Goal: Task Accomplishment & Management: Manage account settings

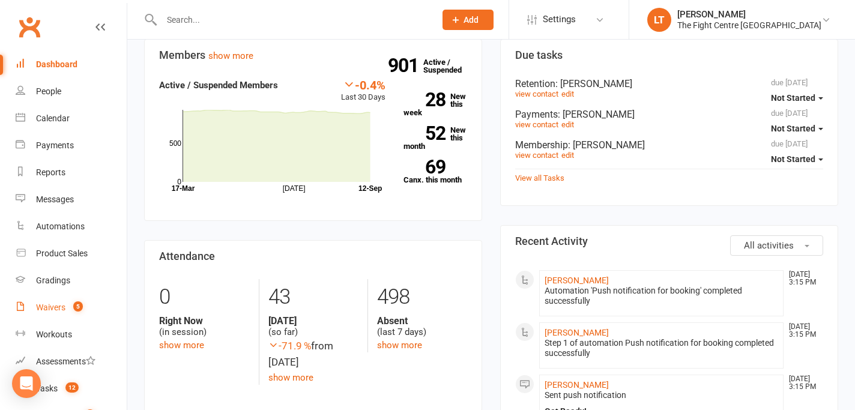
click at [61, 304] on div "Waivers" at bounding box center [50, 308] width 29 height 10
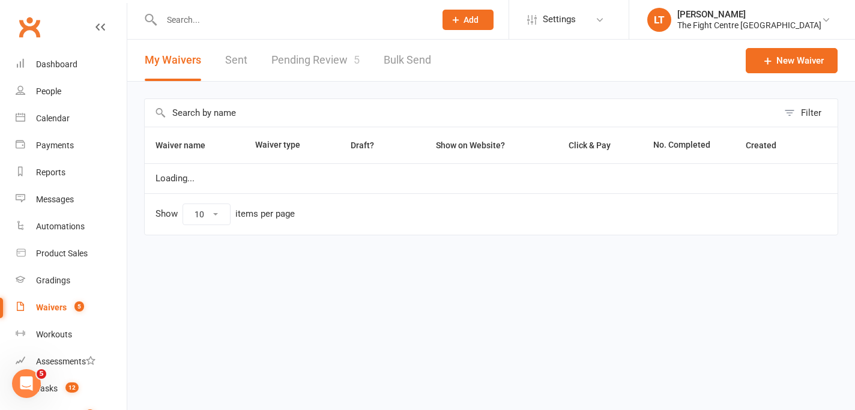
click at [297, 60] on link "Pending Review 5" at bounding box center [315, 60] width 88 height 41
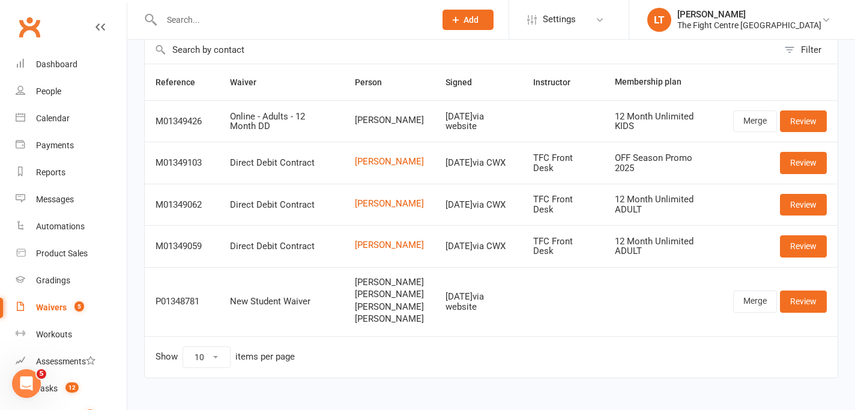
scroll to position [66, 0]
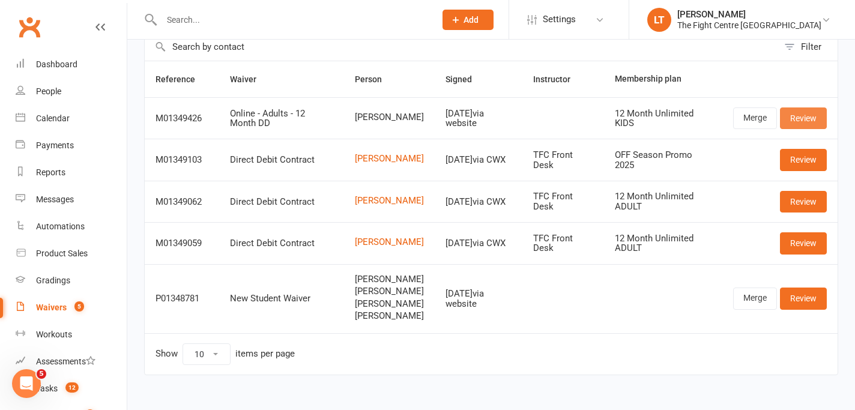
click at [815, 122] on link "Review" at bounding box center [803, 118] width 47 height 22
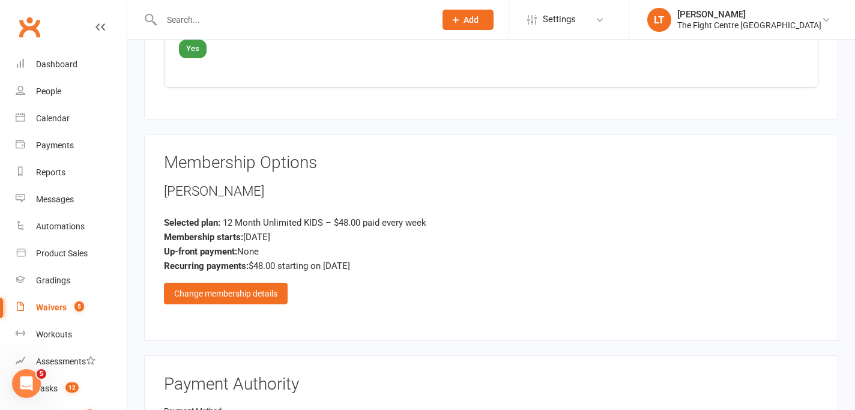
scroll to position [1452, 0]
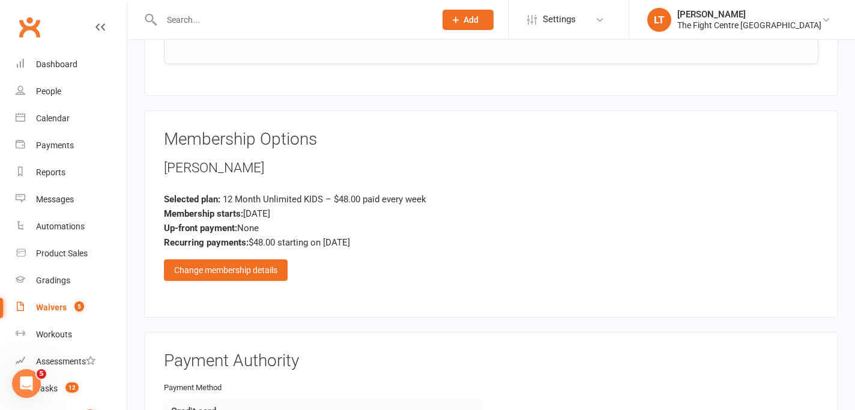
click at [343, 207] on div "Membership starts: [DATE]" at bounding box center [491, 214] width 654 height 14
click at [333, 240] on div "Recurring payments: $48.00 starting on [DATE]" at bounding box center [491, 242] width 654 height 14
click at [289, 238] on div "Recurring payments: $48.00 starting on [DATE]" at bounding box center [491, 242] width 654 height 14
click at [331, 194] on span "12 Month Unlimited KIDS – $48.00 paid every week" at bounding box center [325, 199] width 204 height 11
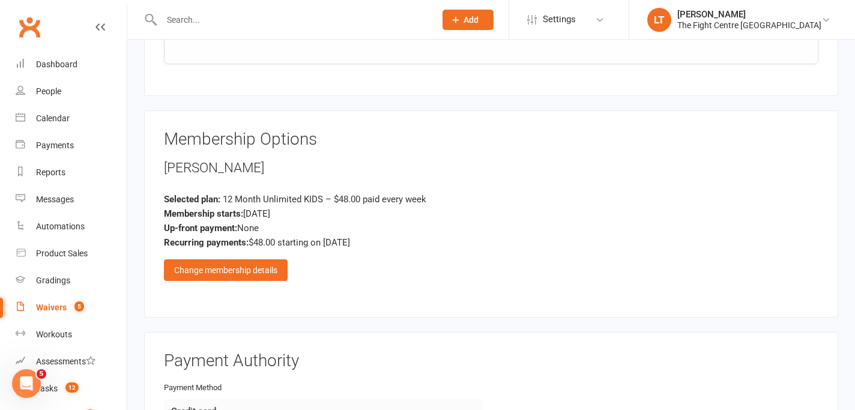
click at [406, 194] on span "12 Month Unlimited KIDS – $48.00 paid every week" at bounding box center [325, 199] width 204 height 11
click at [383, 211] on div "Membership starts: [DATE]" at bounding box center [491, 214] width 654 height 14
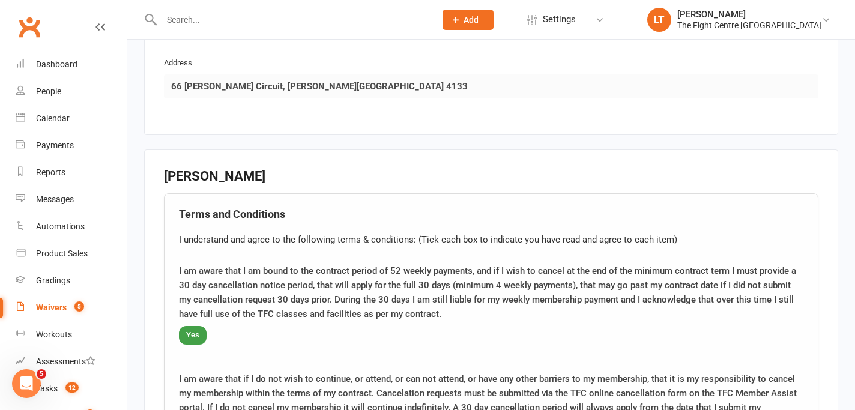
scroll to position [0, 0]
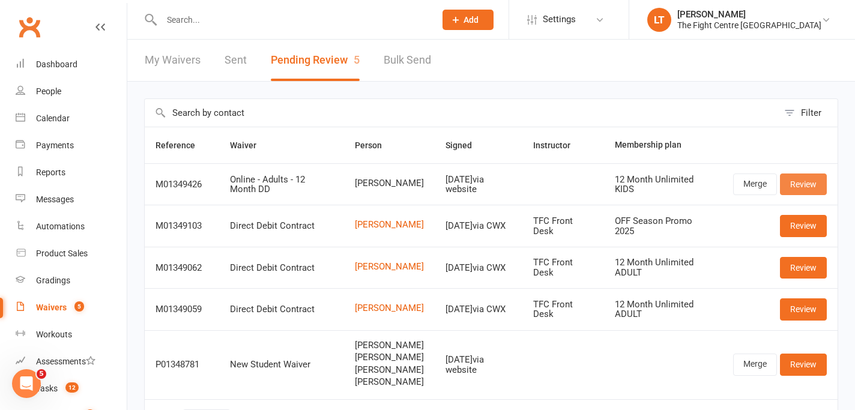
click at [816, 188] on link "Review" at bounding box center [803, 185] width 47 height 22
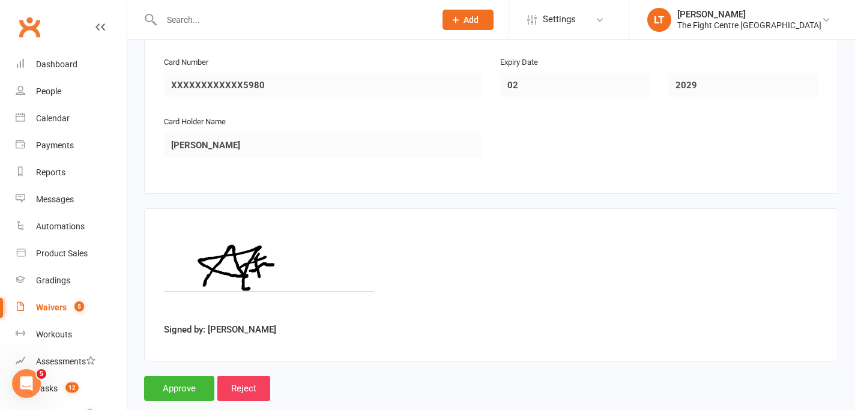
scroll to position [1859, 0]
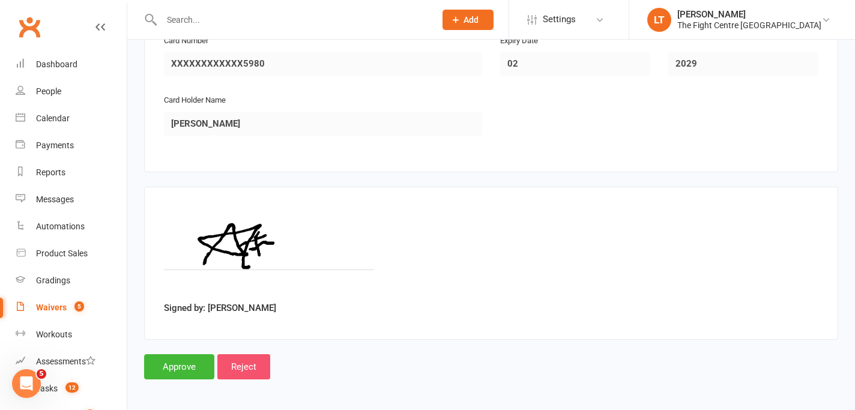
click at [262, 363] on input "Reject" at bounding box center [243, 366] width 53 height 25
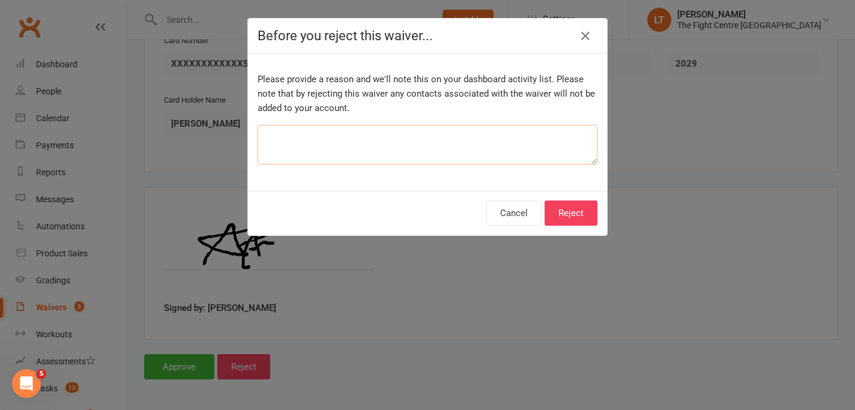
click at [443, 139] on textarea at bounding box center [428, 145] width 340 height 40
type textarea "Incorrect waiver used."
click at [580, 216] on button "Reject" at bounding box center [571, 213] width 53 height 25
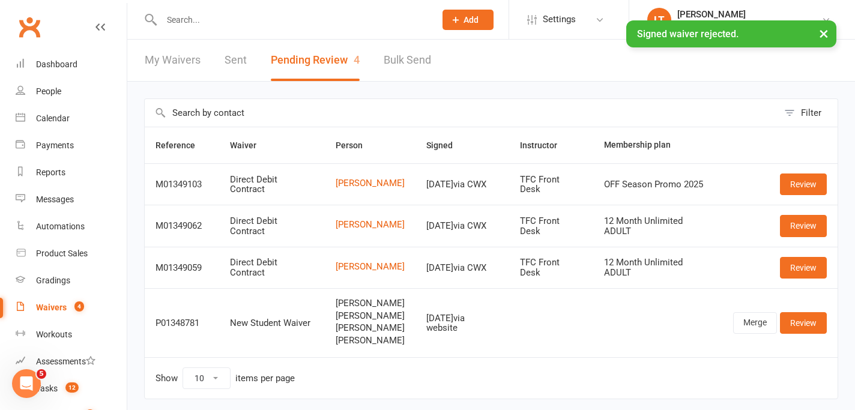
click at [830, 38] on button "×" at bounding box center [824, 33] width 22 height 26
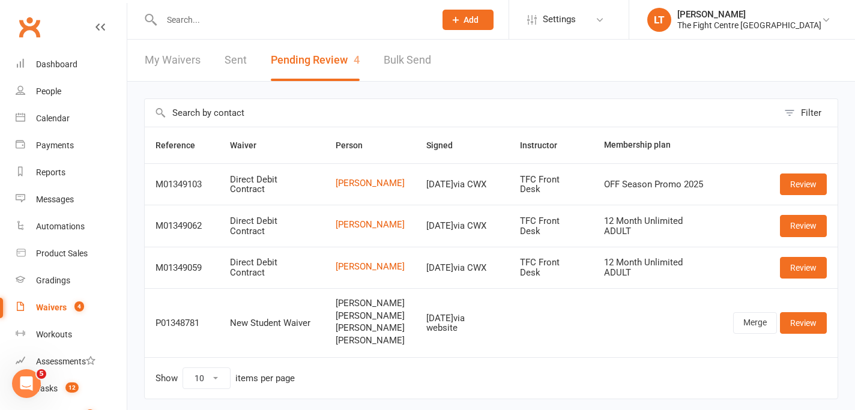
click at [338, 345] on span "[PERSON_NAME]" at bounding box center [370, 341] width 69 height 10
click at [795, 320] on link "Review" at bounding box center [803, 323] width 47 height 22
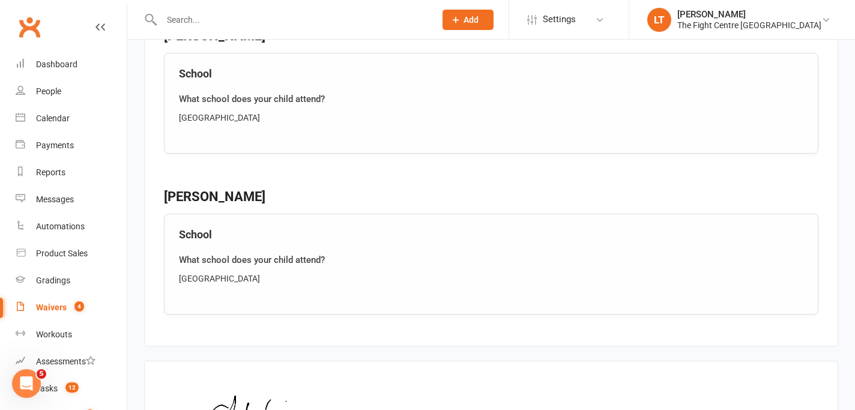
scroll to position [2655, 0]
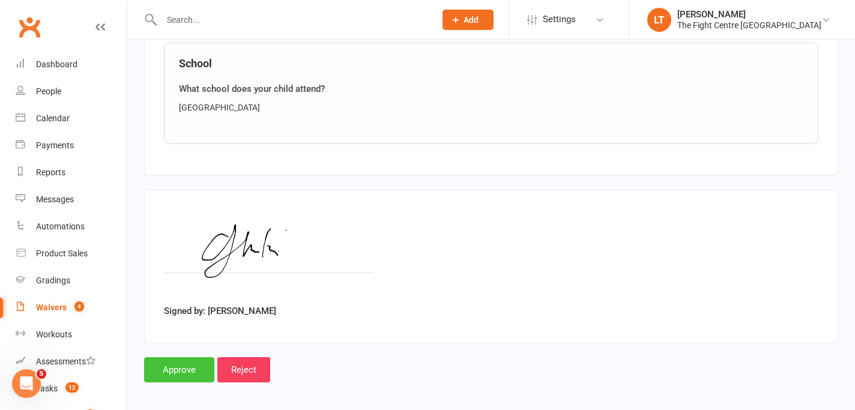
click at [173, 367] on input "Approve" at bounding box center [179, 369] width 70 height 25
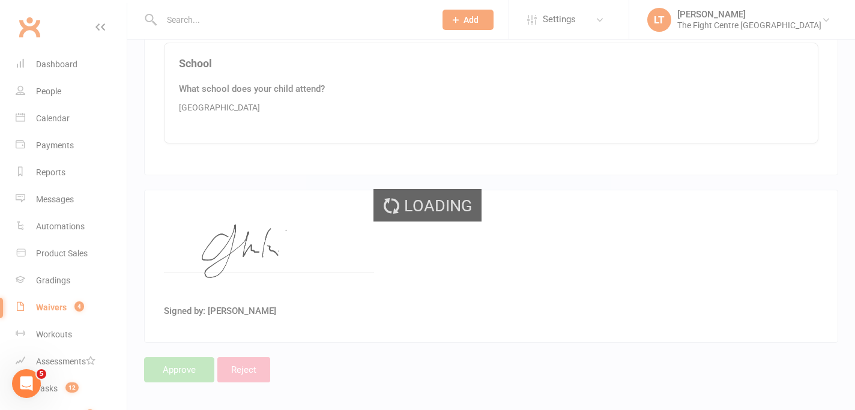
click at [245, 114] on div "Loading" at bounding box center [427, 205] width 855 height 410
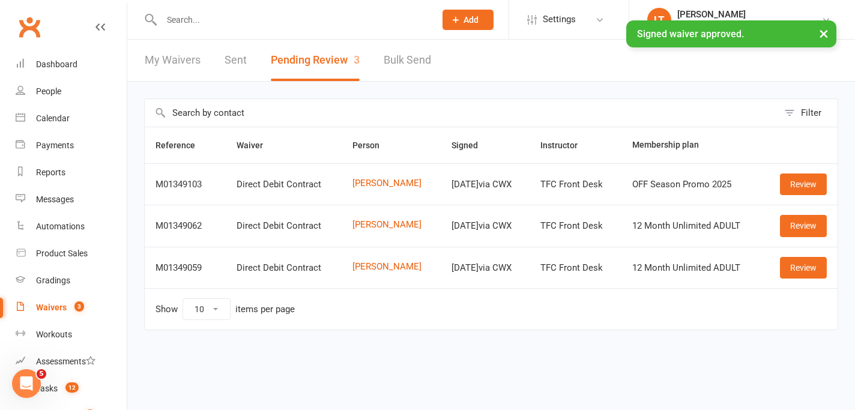
click at [229, 16] on input "text" at bounding box center [292, 19] width 269 height 17
type input "r"
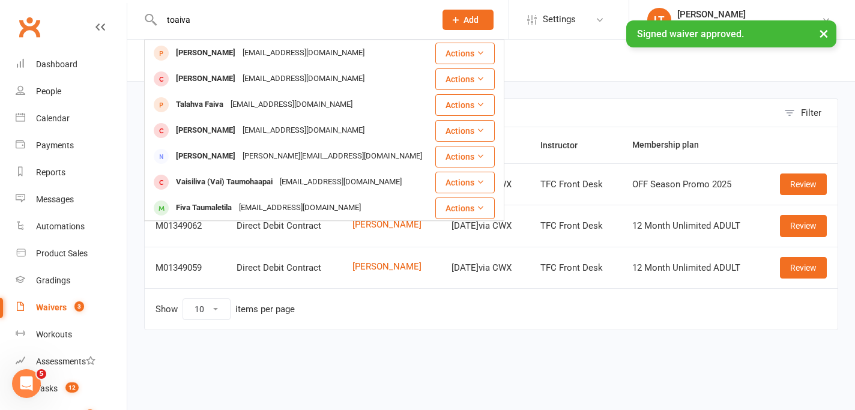
type input "toaiva"
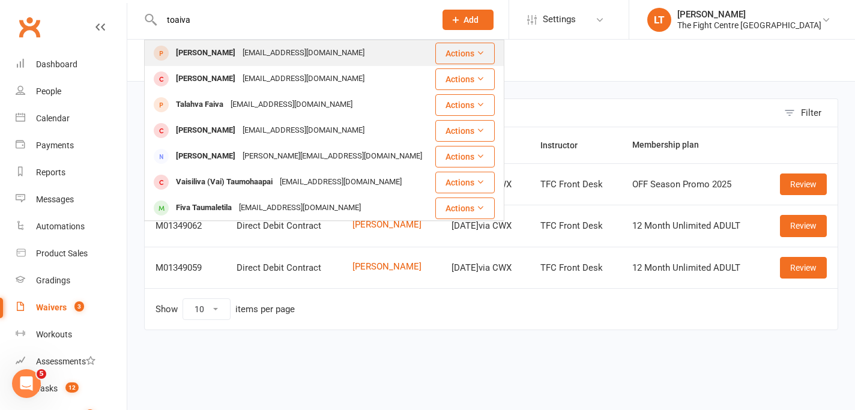
click at [180, 47] on div "[PERSON_NAME]" at bounding box center [205, 52] width 67 height 17
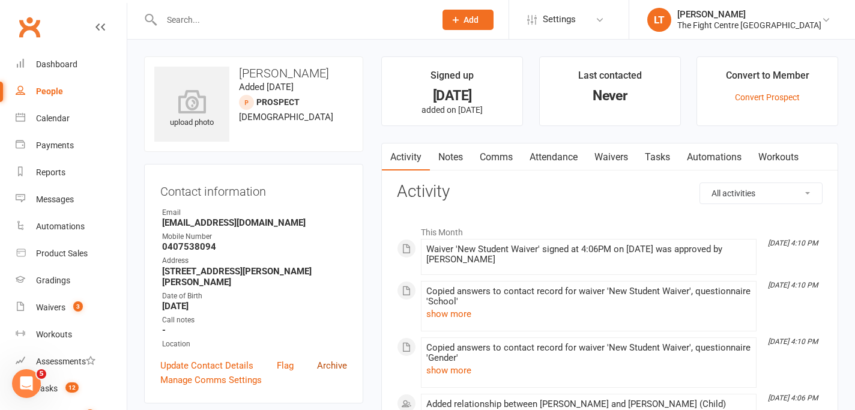
click at [340, 363] on link "Archive" at bounding box center [332, 365] width 30 height 14
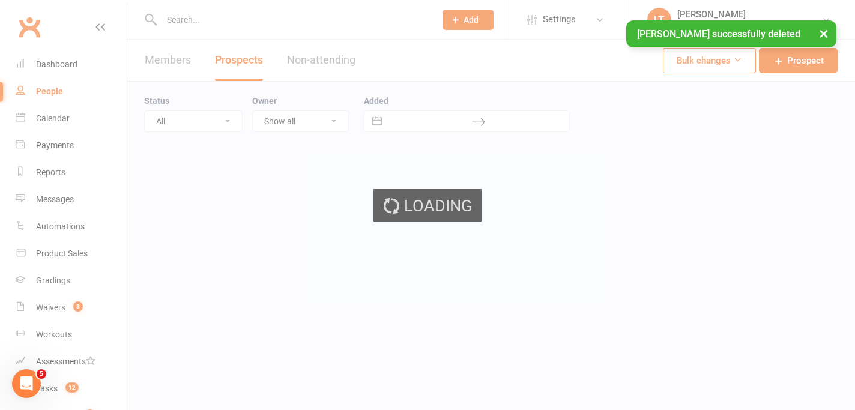
select select "100"
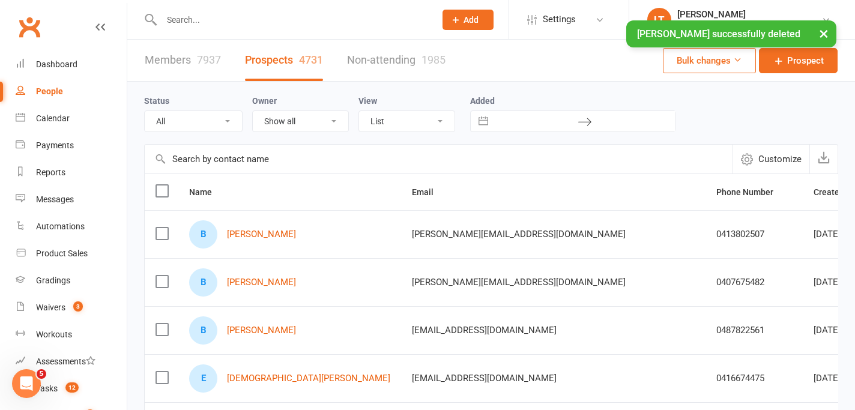
click at [825, 34] on button "×" at bounding box center [824, 33] width 22 height 26
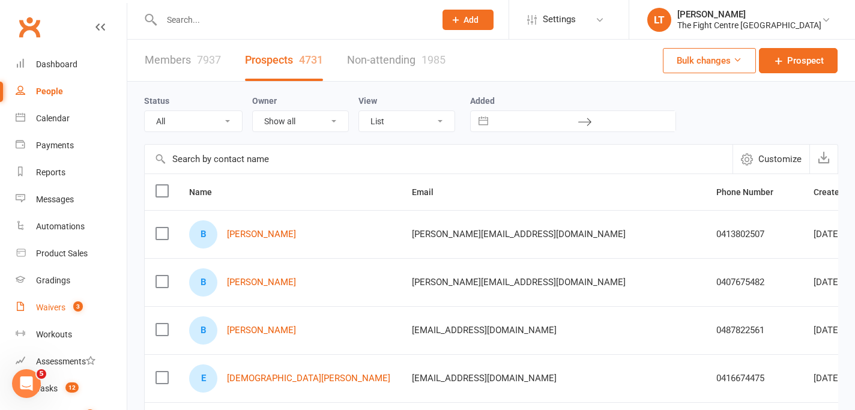
click at [47, 301] on link "Waivers 3" at bounding box center [71, 307] width 111 height 27
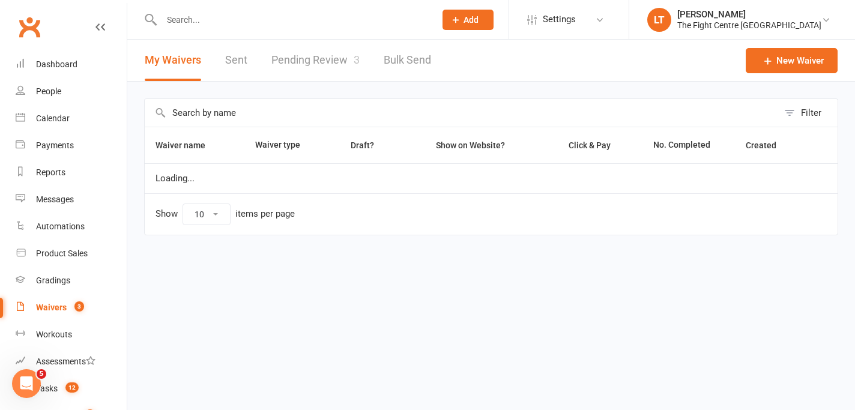
click at [298, 73] on link "Pending Review 3" at bounding box center [315, 60] width 88 height 41
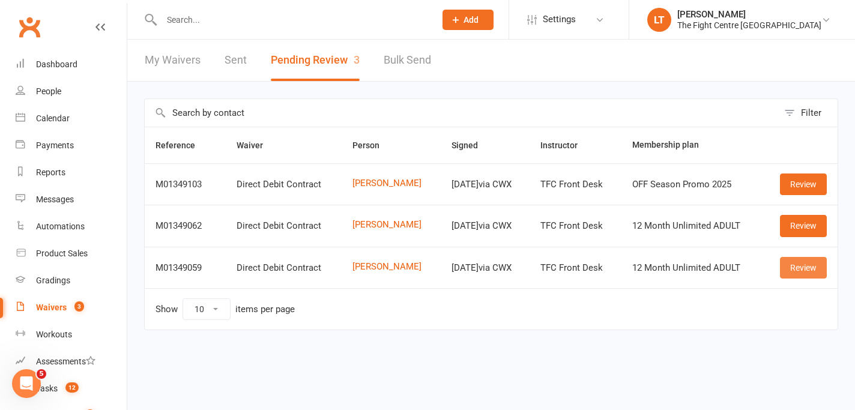
click at [813, 266] on link "Review" at bounding box center [803, 268] width 47 height 22
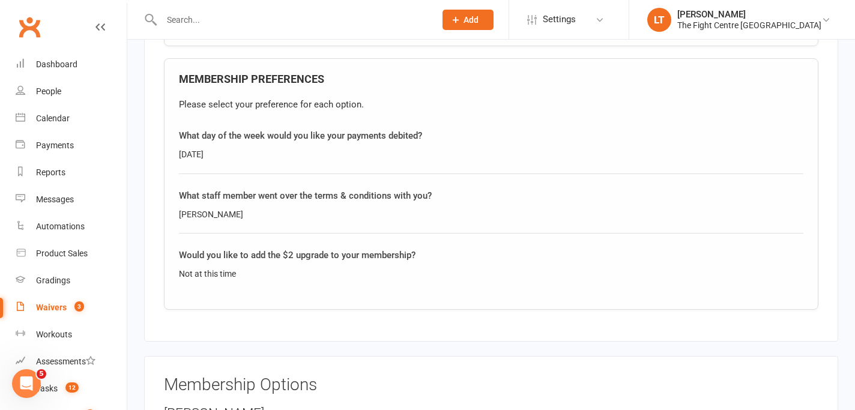
scroll to position [2391, 0]
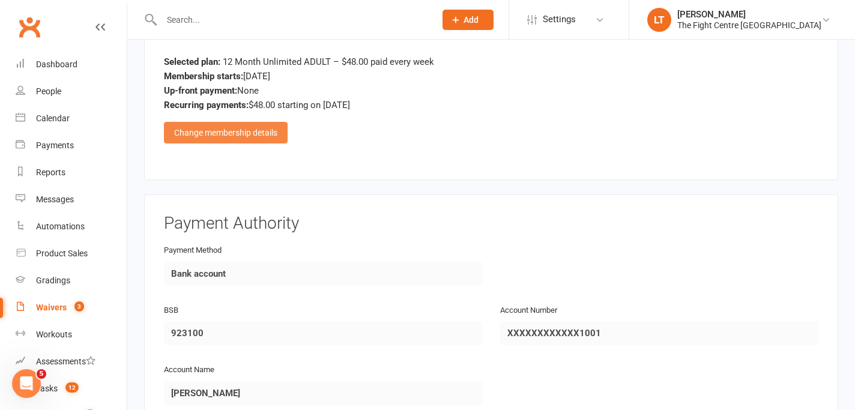
click at [233, 127] on div "Change membership details" at bounding box center [226, 133] width 124 height 22
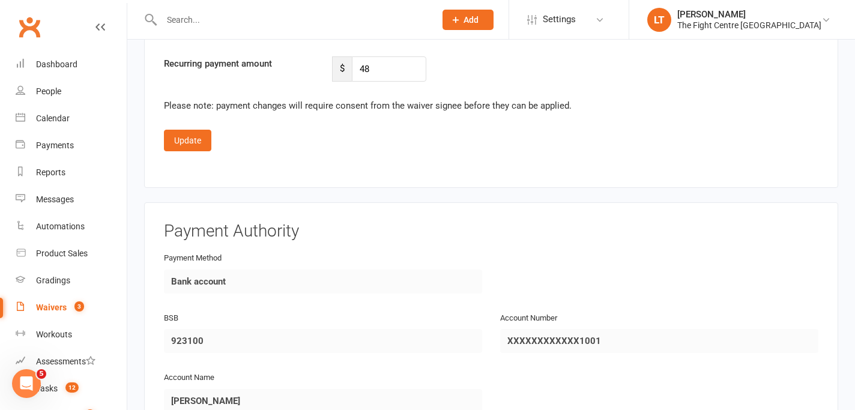
scroll to position [3109, 0]
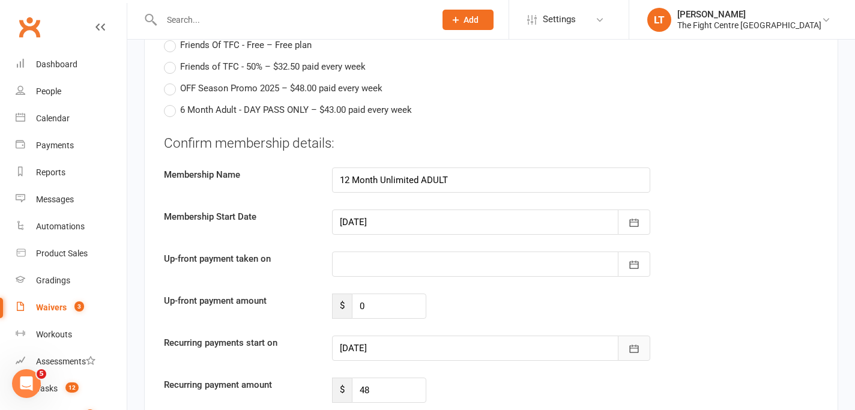
click at [635, 349] on icon "button" at bounding box center [634, 349] width 12 height 12
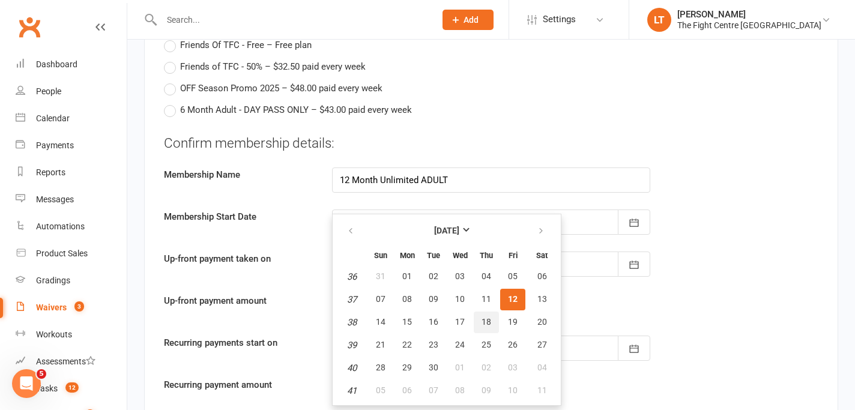
click at [481, 320] on span "18" at bounding box center [486, 322] width 10 height 10
type input "[DATE]"
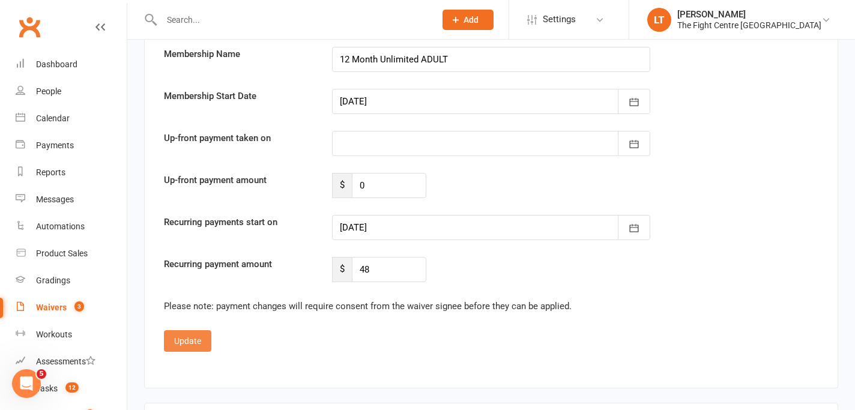
click at [173, 338] on button "Update" at bounding box center [187, 341] width 47 height 22
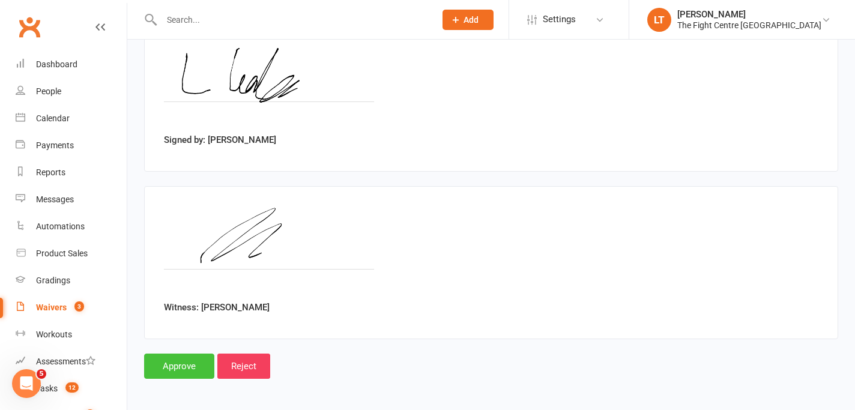
click at [175, 367] on input "Approve" at bounding box center [179, 366] width 70 height 25
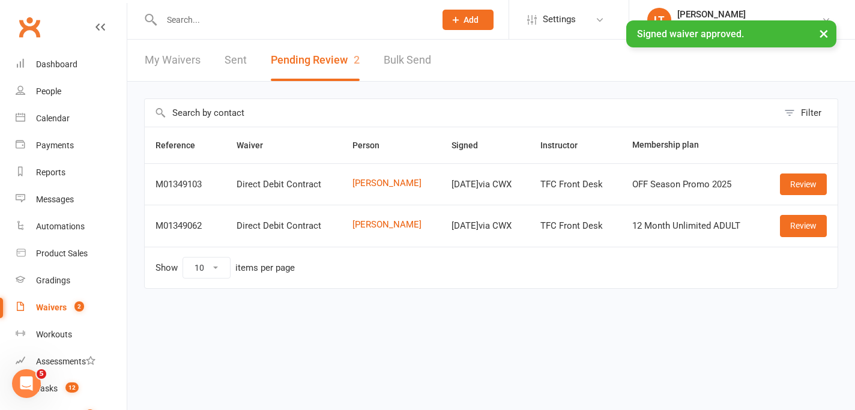
click at [213, 20] on div "× Signed waiver approved." at bounding box center [419, 20] width 839 height 0
click at [218, 17] on input "text" at bounding box center [292, 19] width 269 height 17
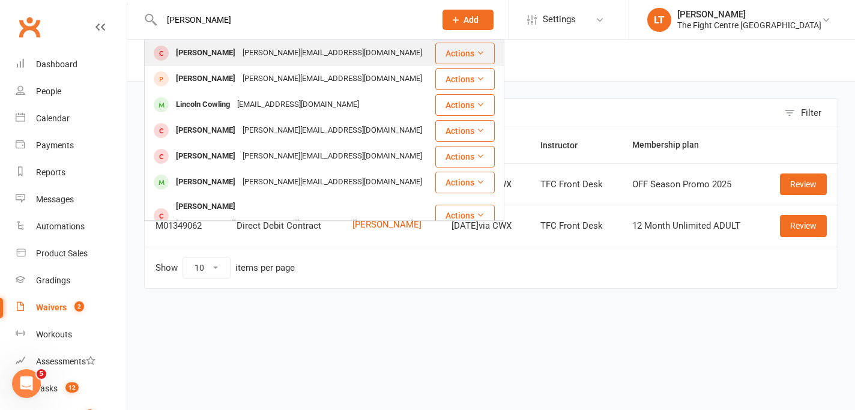
type input "[PERSON_NAME]"
click at [204, 48] on div "[PERSON_NAME]" at bounding box center [205, 52] width 67 height 17
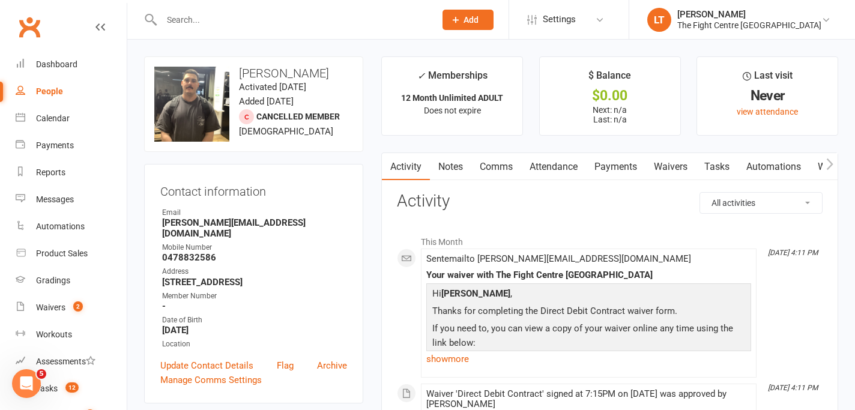
click at [830, 161] on icon "button" at bounding box center [829, 164] width 7 height 13
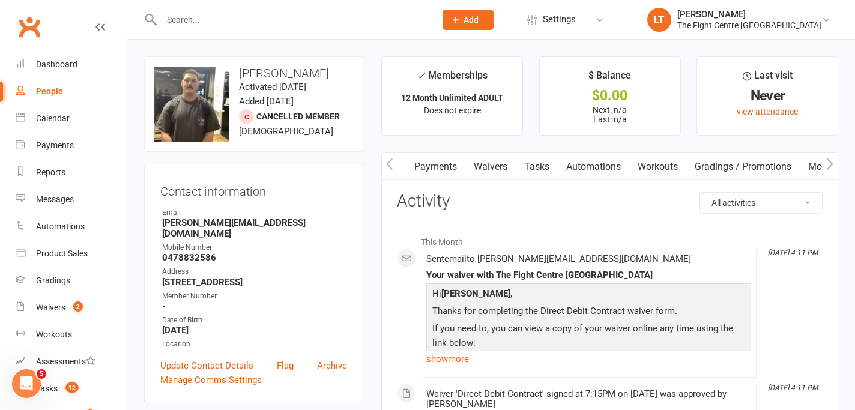
scroll to position [0, 289]
click at [723, 163] on link "Mobile App" at bounding box center [727, 167] width 65 height 28
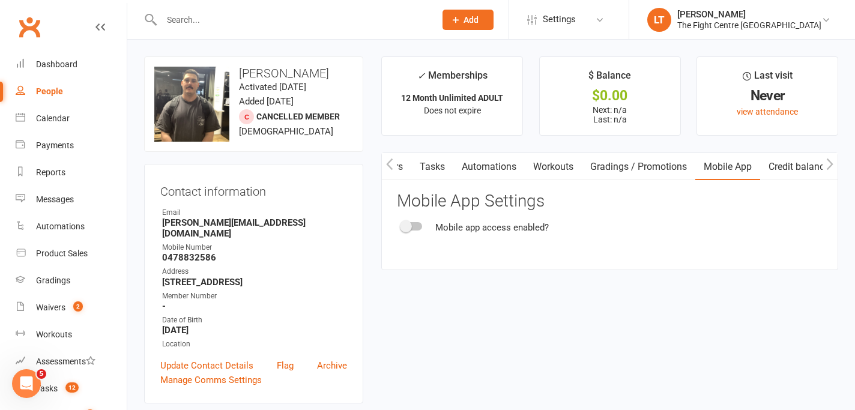
drag, startPoint x: 421, startPoint y: 229, endPoint x: 458, endPoint y: 248, distance: 41.9
click at [421, 229] on label at bounding box center [412, 226] width 20 height 8
click at [402, 225] on input "checkbox" at bounding box center [402, 225] width 0 height 0
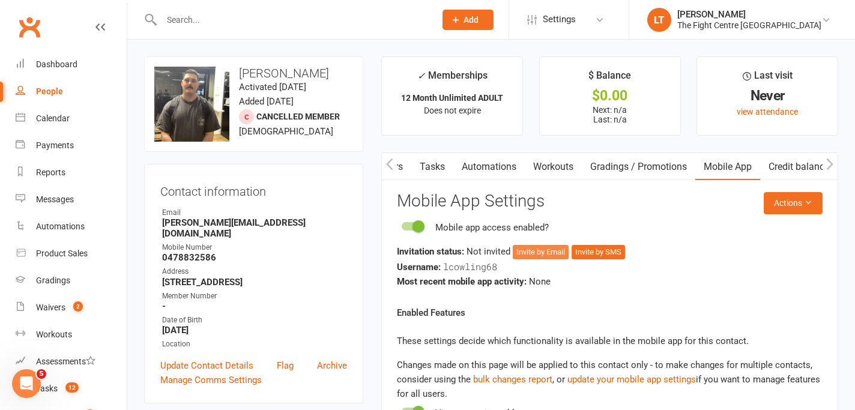
click at [549, 253] on button "Invite by Email" at bounding box center [541, 252] width 56 height 14
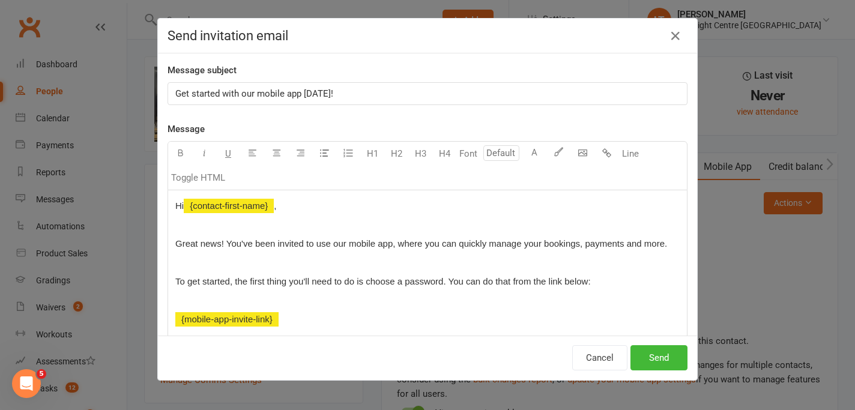
click at [647, 345] on div "Cancel Send" at bounding box center [427, 358] width 539 height 44
click at [653, 360] on button "Send" at bounding box center [658, 357] width 57 height 25
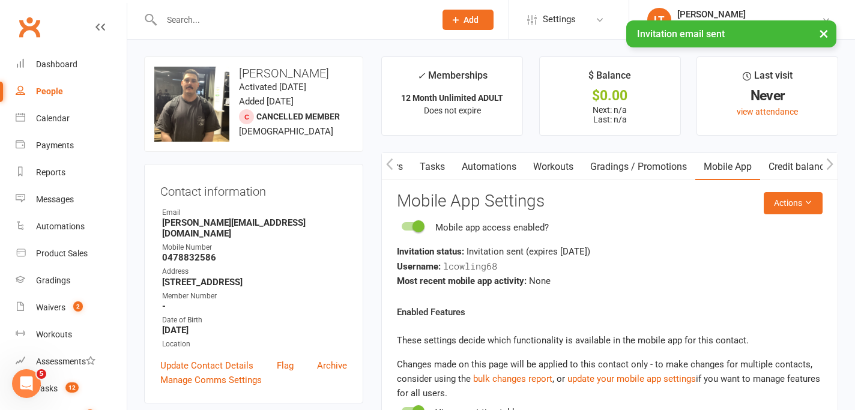
click at [827, 36] on button "×" at bounding box center [824, 33] width 22 height 26
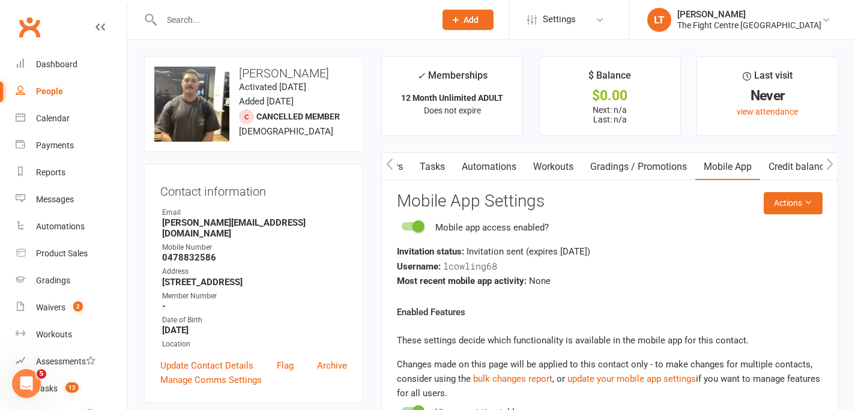
click at [386, 166] on icon "button" at bounding box center [389, 164] width 7 height 13
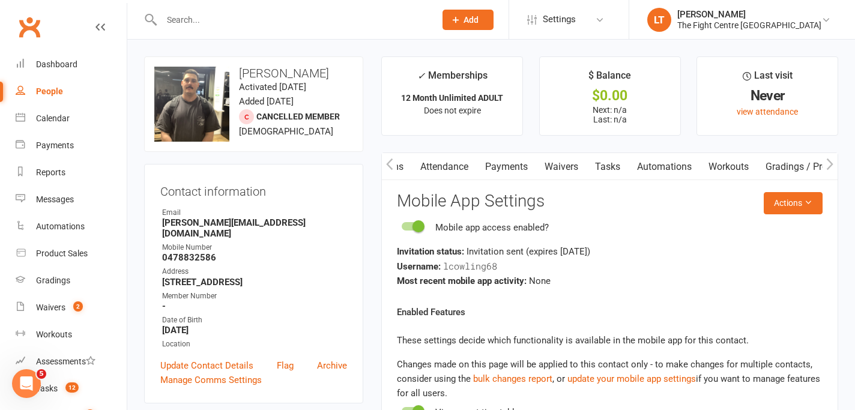
click at [394, 163] on button "button" at bounding box center [389, 166] width 15 height 27
click at [490, 169] on link "Comms" at bounding box center [496, 167] width 50 height 28
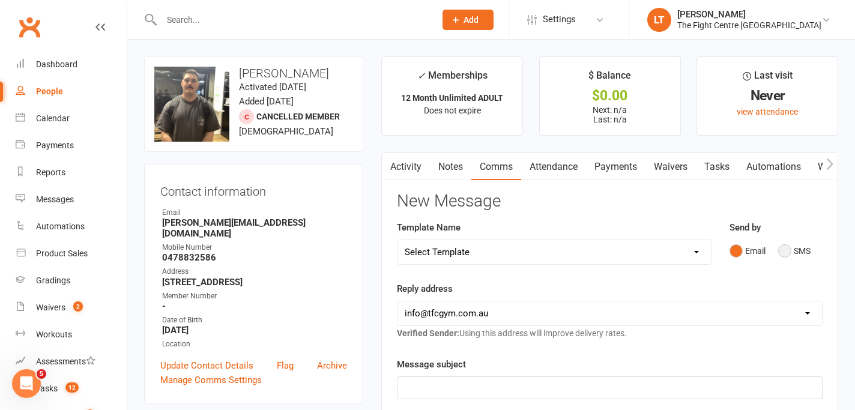
click at [780, 253] on button "SMS" at bounding box center [794, 251] width 32 height 23
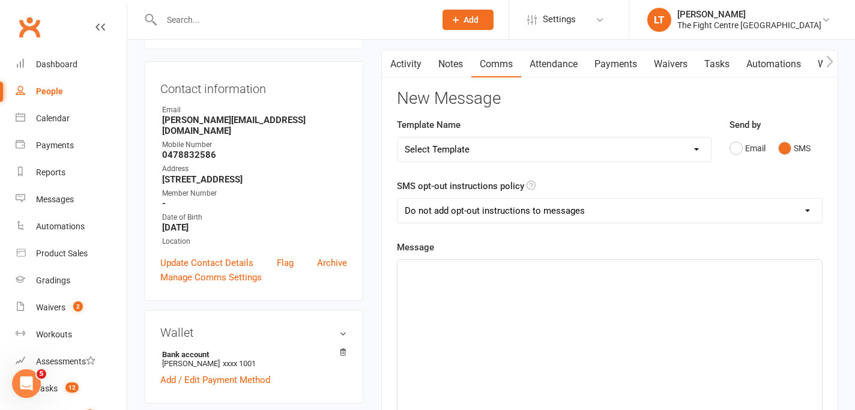
scroll to position [118, 0]
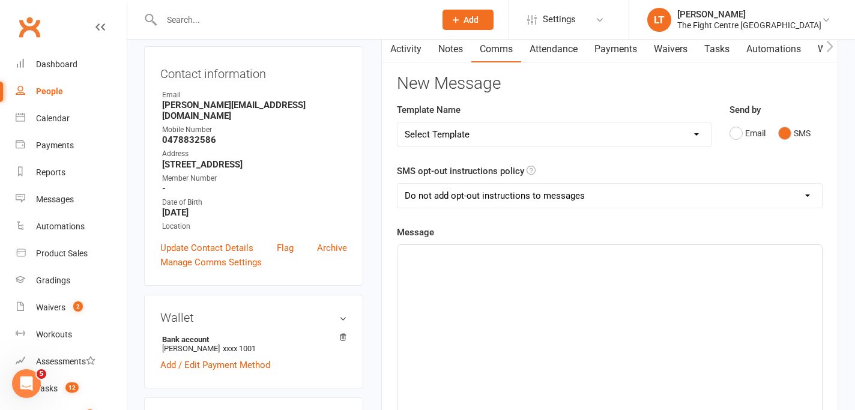
click at [597, 146] on select "Select Template [Email] A Mobile app invitation (1) [Email] Mobile app invitati…" at bounding box center [553, 134] width 313 height 24
select select "47"
select select "0"
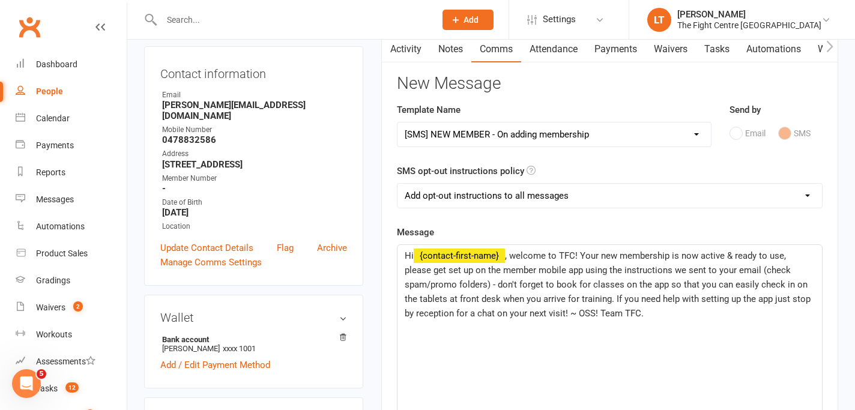
click at [501, 289] on span ", welcome to TFC! Your new membership is now active & ready to use, please get …" at bounding box center [609, 284] width 408 height 68
click at [480, 300] on span ", welcome to TFC! Your new membership is now active & ready to use, please get …" at bounding box center [609, 284] width 408 height 68
click at [487, 363] on div "Hi ﻿ {contact-first-name} , welcome to TFC! Your new membership is now active &…" at bounding box center [609, 335] width 424 height 180
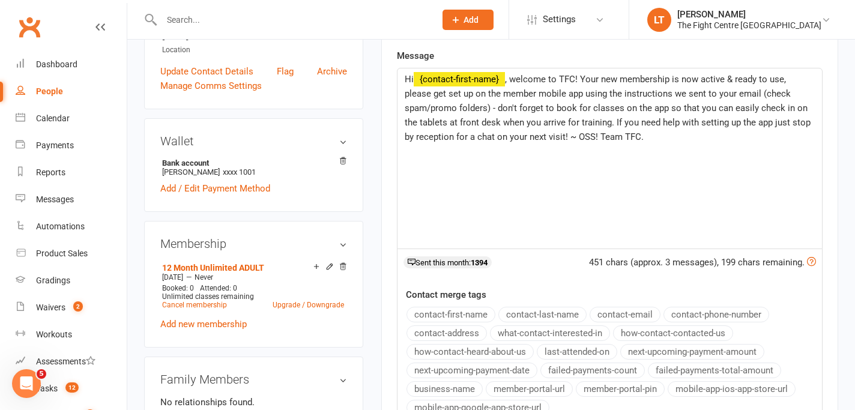
scroll to position [449, 0]
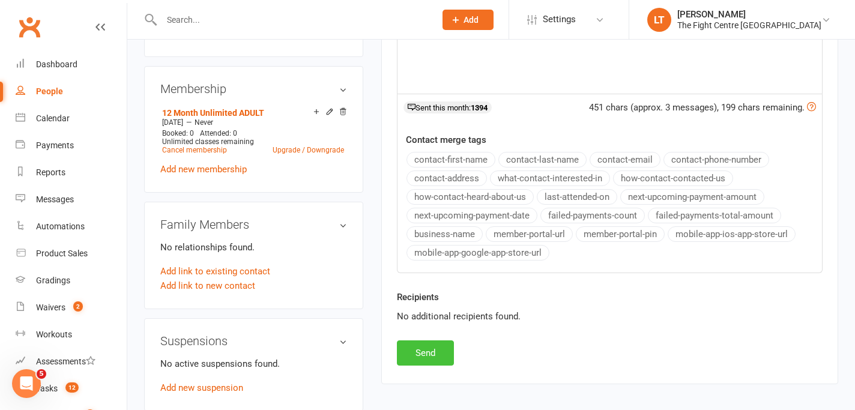
click at [412, 356] on button "Send" at bounding box center [425, 352] width 57 height 25
select select
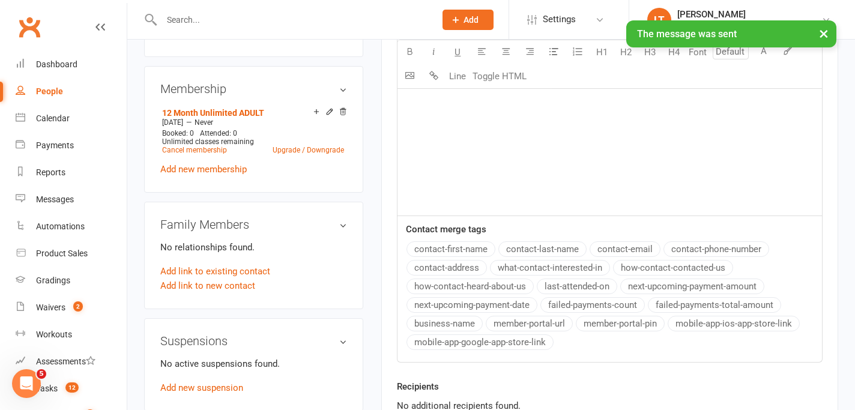
click at [825, 31] on button "×" at bounding box center [824, 33] width 22 height 26
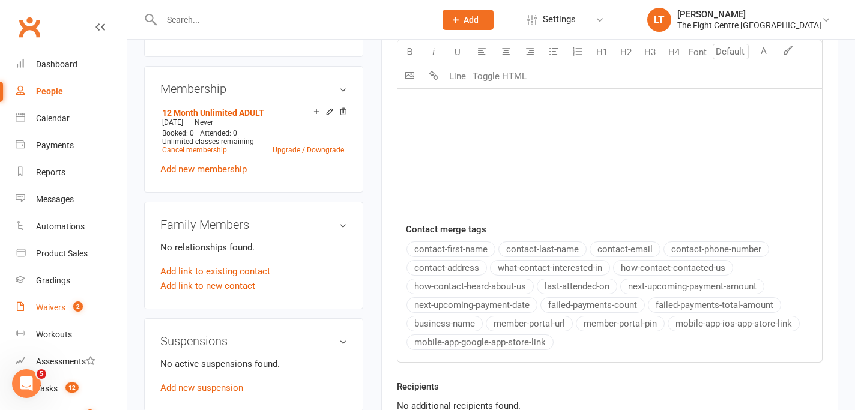
click at [61, 310] on div "Waivers" at bounding box center [50, 308] width 29 height 10
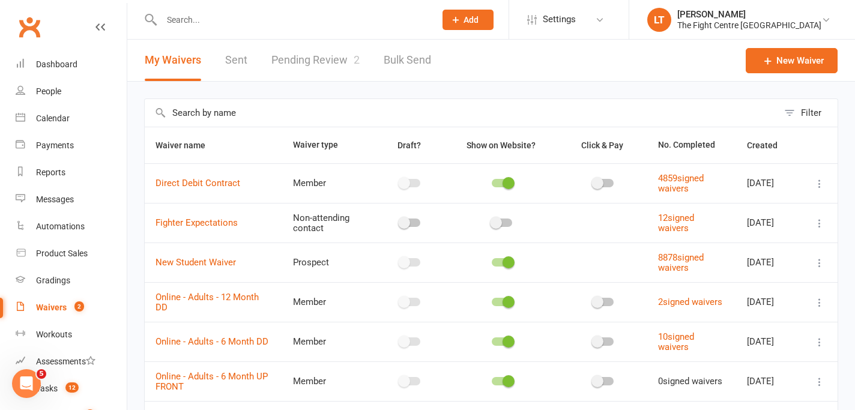
click at [300, 58] on link "Pending Review 2" at bounding box center [315, 60] width 88 height 41
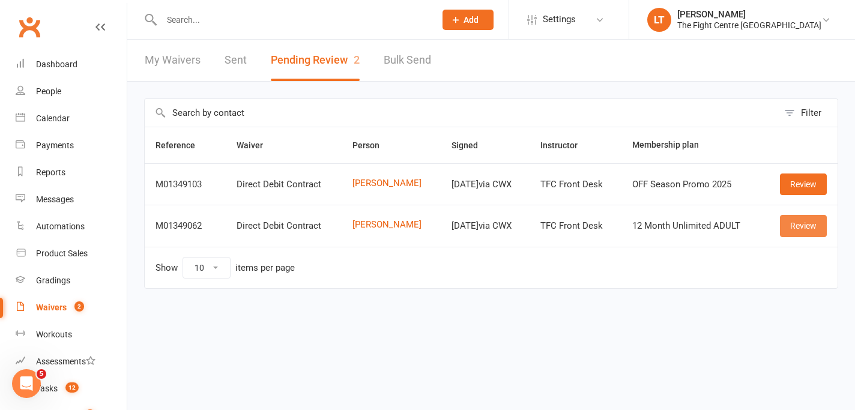
click at [803, 234] on link "Review" at bounding box center [803, 226] width 47 height 22
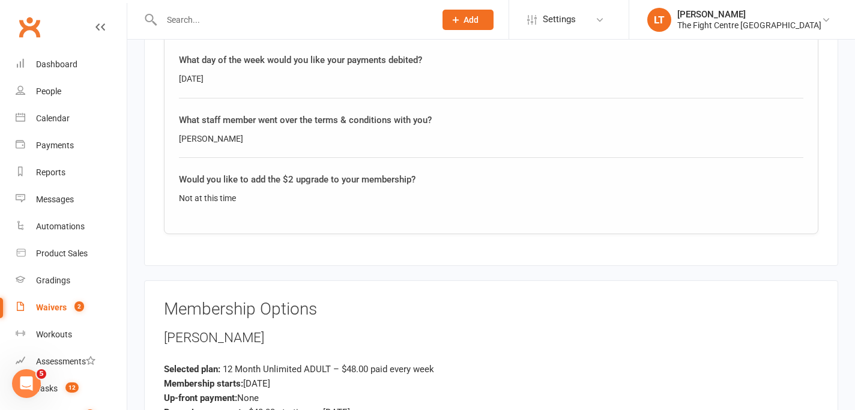
scroll to position [2138, 0]
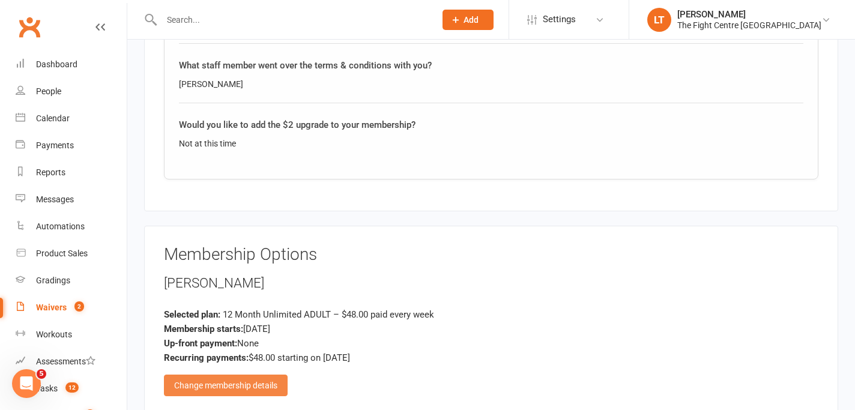
click at [239, 384] on div "Change membership details" at bounding box center [226, 386] width 124 height 22
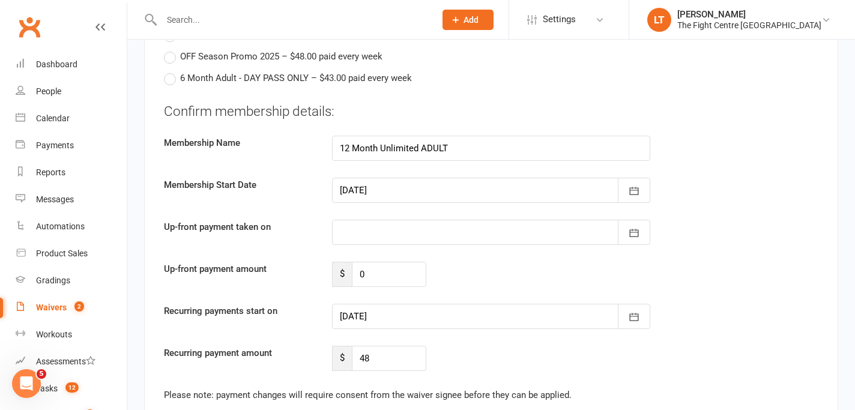
scroll to position [3165, 0]
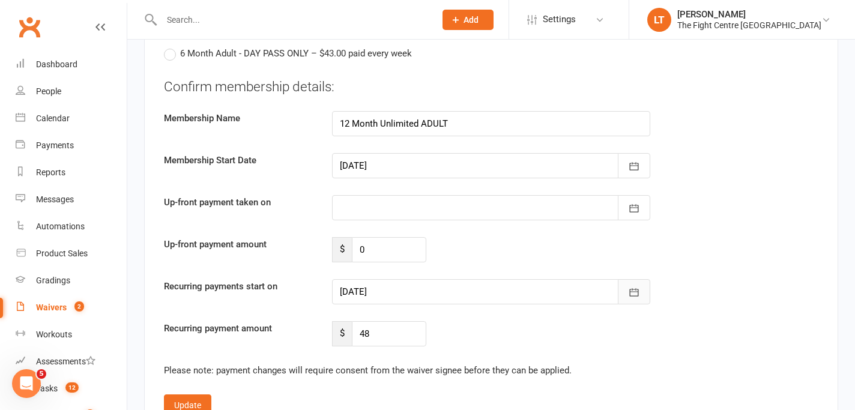
click at [636, 286] on icon "button" at bounding box center [634, 292] width 12 height 12
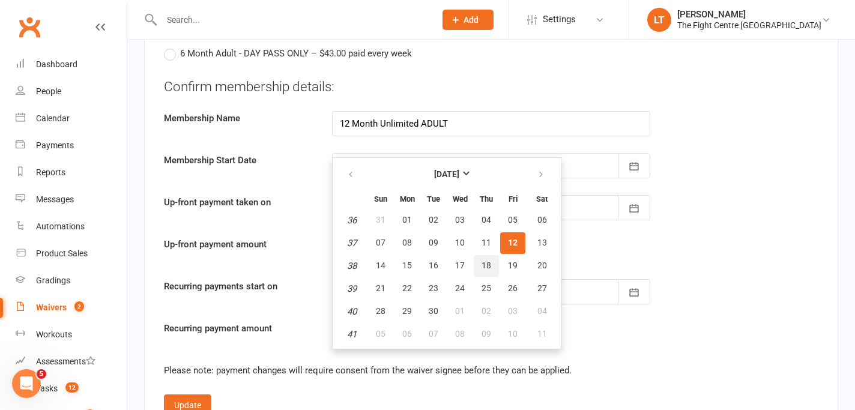
click at [483, 257] on button "18" at bounding box center [486, 266] width 25 height 22
type input "[DATE]"
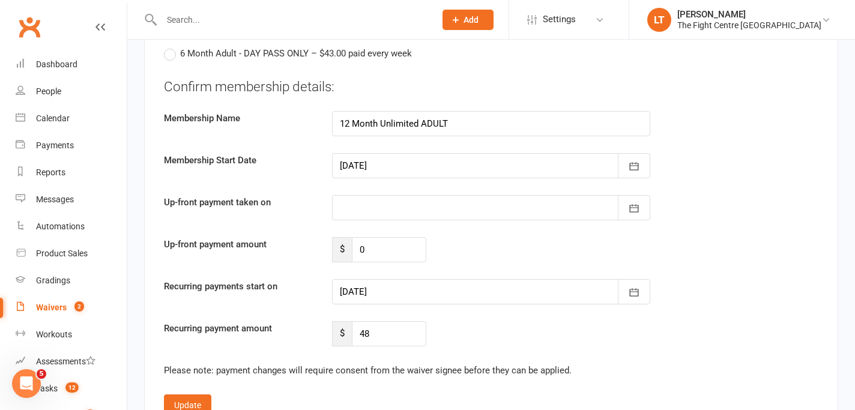
click at [539, 267] on div "Confirm membership details: Membership Name 12 Month Unlimited ADULT Membership…" at bounding box center [491, 211] width 654 height 269
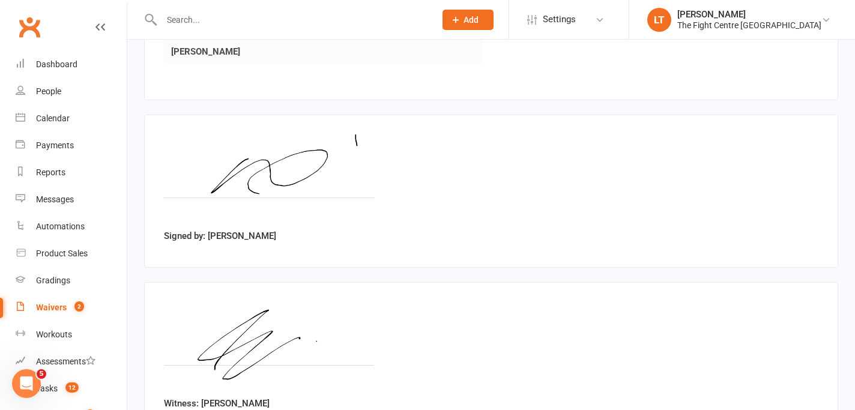
scroll to position [3875, 0]
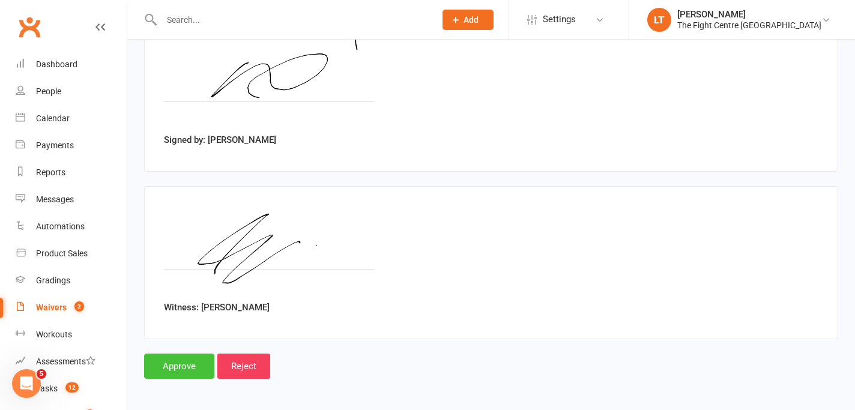
click at [172, 358] on input "Approve" at bounding box center [179, 366] width 70 height 25
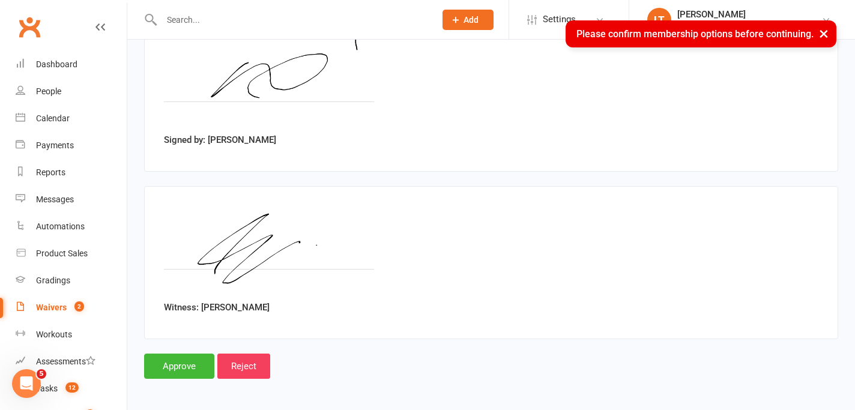
click at [827, 32] on button "×" at bounding box center [824, 33] width 22 height 26
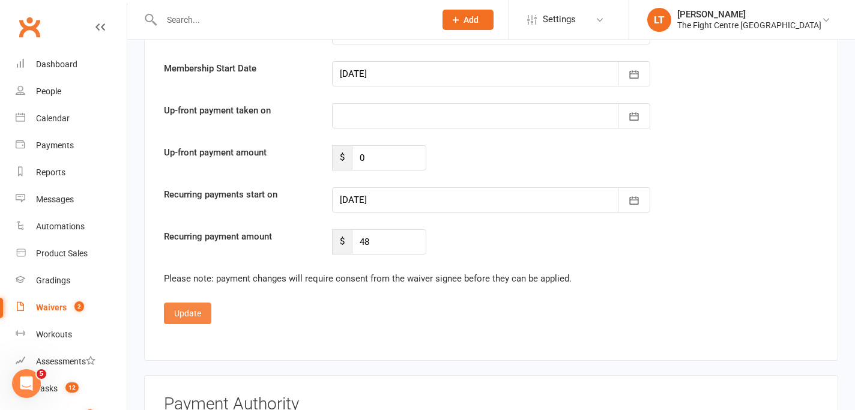
click at [180, 303] on button "Update" at bounding box center [187, 314] width 47 height 22
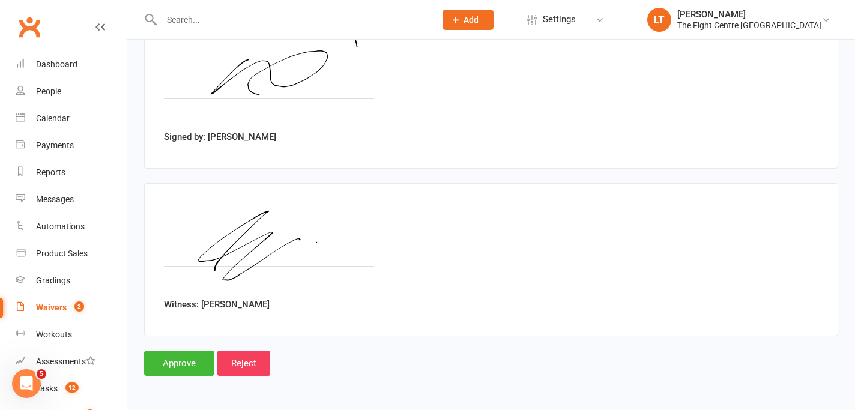
scroll to position [2828, 0]
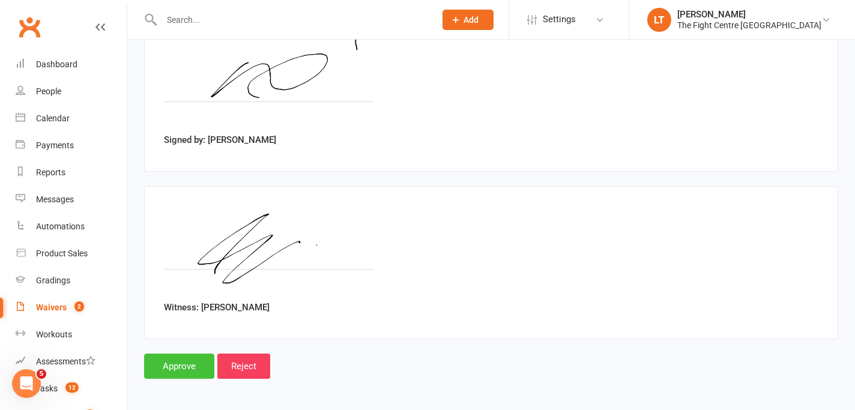
click at [168, 358] on input "Approve" at bounding box center [179, 366] width 70 height 25
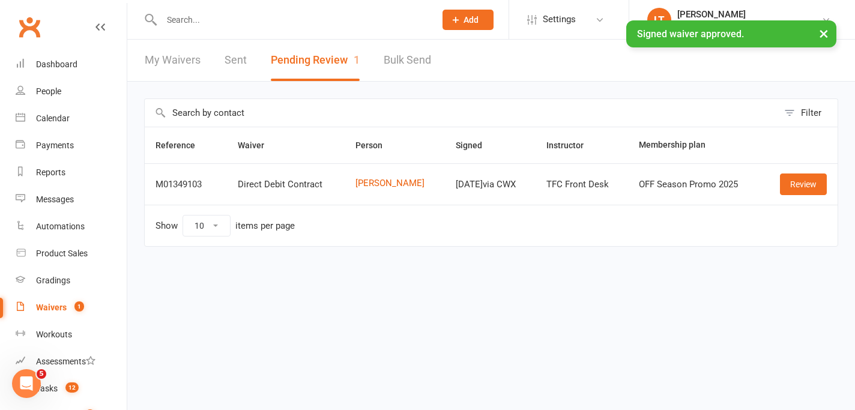
click at [277, 19] on input "text" at bounding box center [292, 19] width 269 height 17
click at [268, 25] on input "[PERSON_NAME]" at bounding box center [292, 19] width 269 height 17
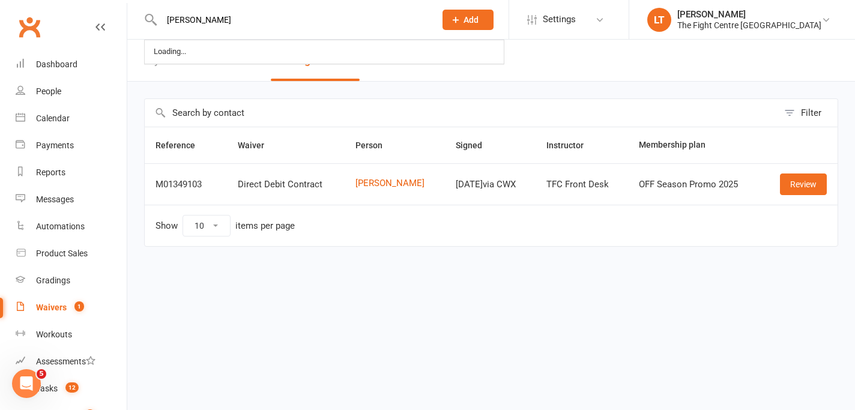
type input "[PERSON_NAME]"
click at [253, 29] on div "[PERSON_NAME] Loading..." at bounding box center [285, 19] width 283 height 39
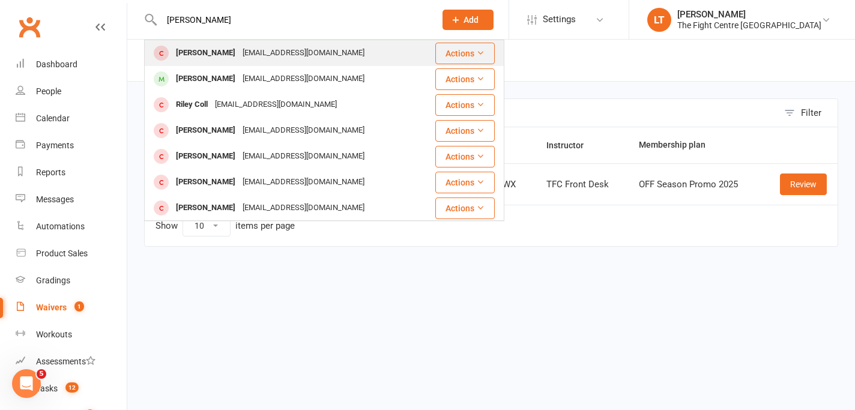
click at [243, 49] on div "[EMAIL_ADDRESS][DOMAIN_NAME]" at bounding box center [303, 52] width 129 height 17
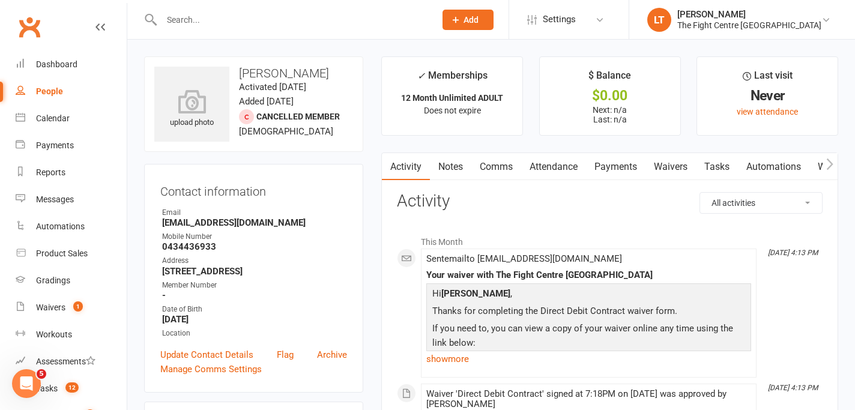
click at [809, 164] on link "Mobile App" at bounding box center [824, 167] width 65 height 28
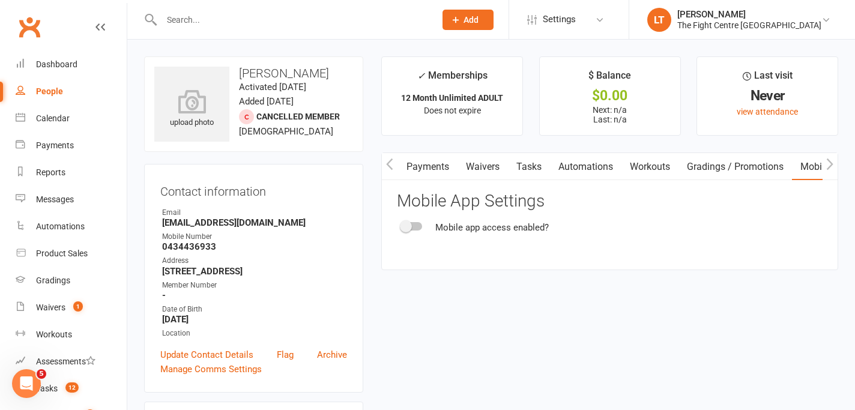
click at [408, 226] on span at bounding box center [406, 226] width 12 height 12
click at [402, 225] on input "checkbox" at bounding box center [402, 225] width 0 height 0
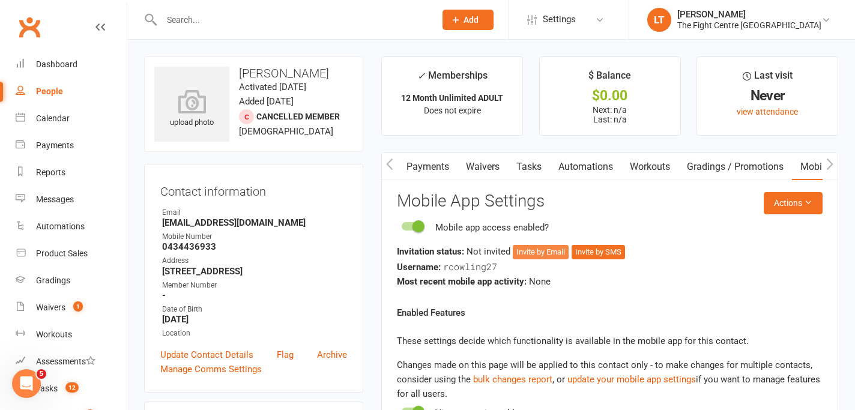
click at [527, 253] on button "Invite by Email" at bounding box center [541, 252] width 56 height 14
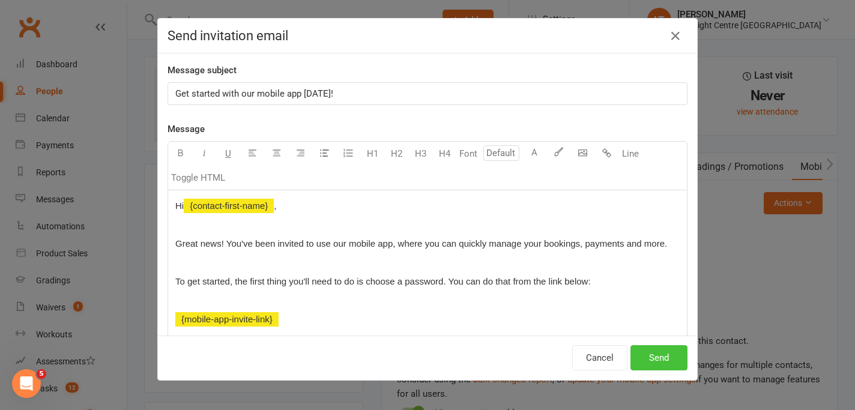
click at [664, 352] on button "Send" at bounding box center [658, 357] width 57 height 25
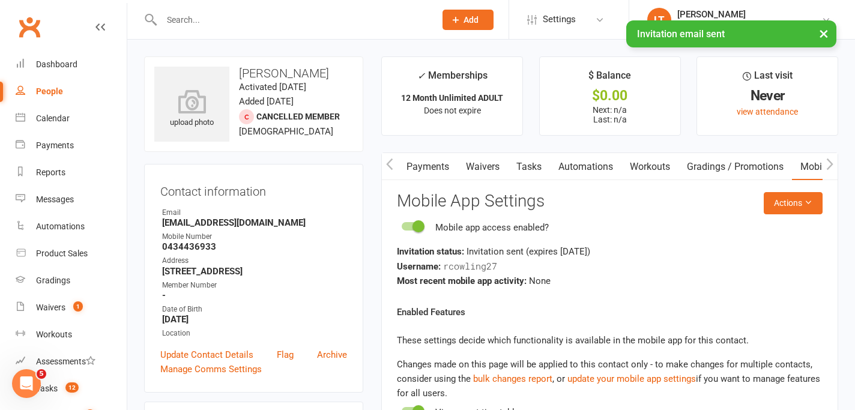
click at [390, 162] on icon "button" at bounding box center [389, 164] width 7 height 13
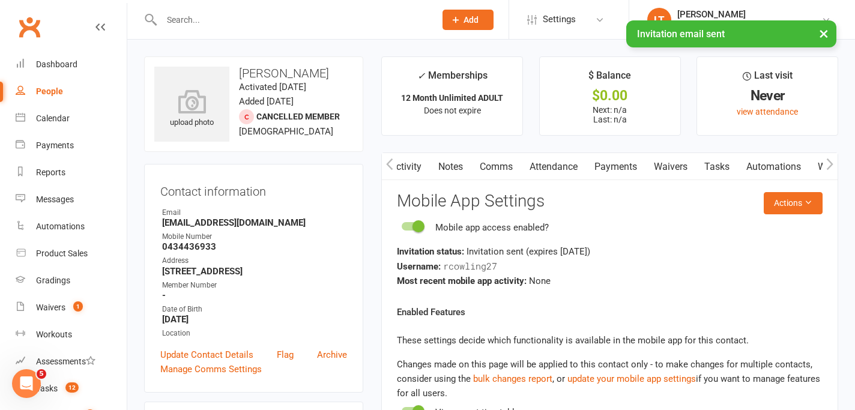
scroll to position [0, 0]
click at [496, 168] on link "Comms" at bounding box center [496, 167] width 50 height 28
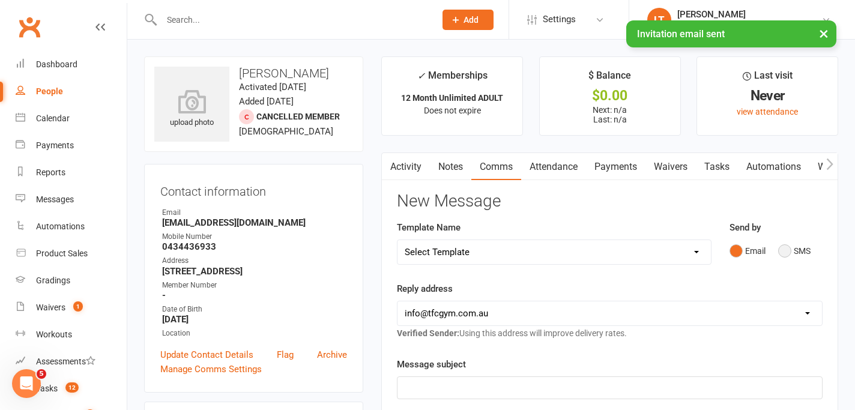
click at [791, 251] on button "SMS" at bounding box center [794, 251] width 32 height 23
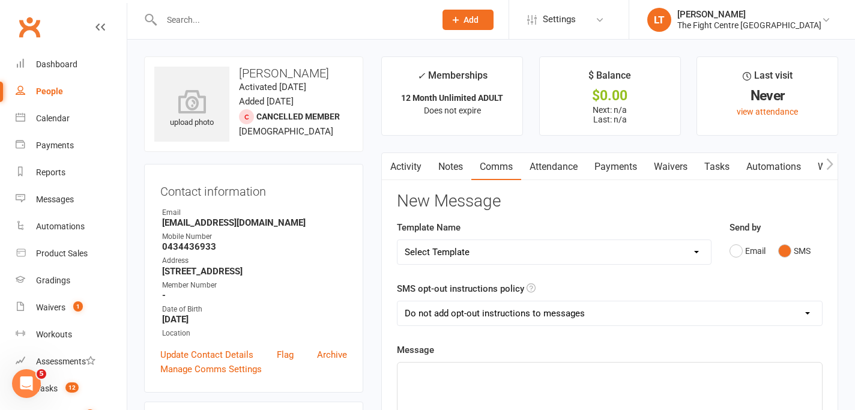
click at [570, 252] on select "Select Template [Email] A Mobile app invitation (1) [Email] Mobile app invitati…" at bounding box center [553, 252] width 313 height 24
select select "47"
select select "0"
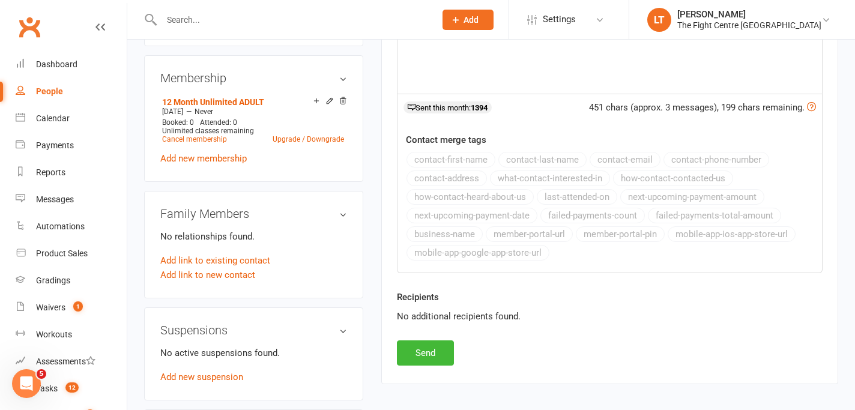
scroll to position [487, 0]
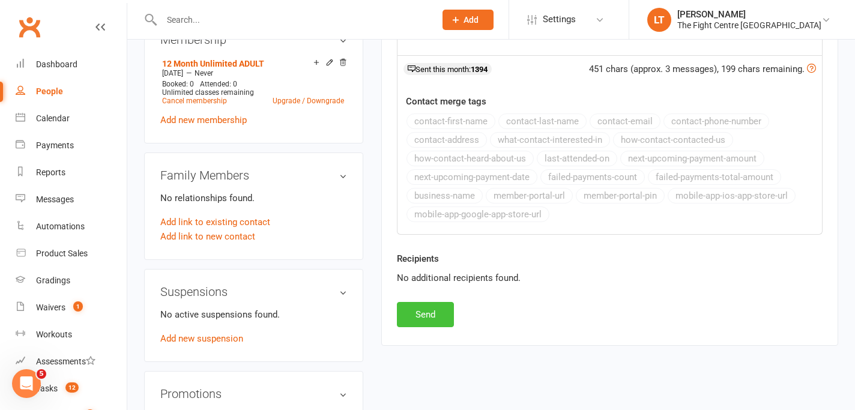
click at [414, 309] on button "Send" at bounding box center [425, 314] width 57 height 25
select select
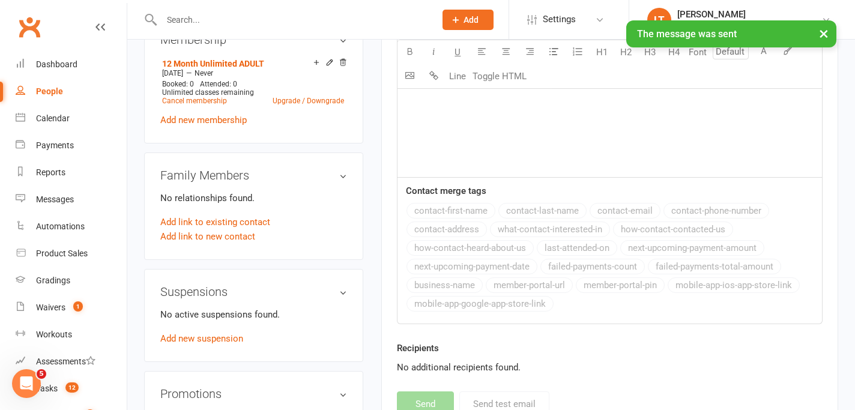
click at [824, 35] on button "×" at bounding box center [824, 33] width 22 height 26
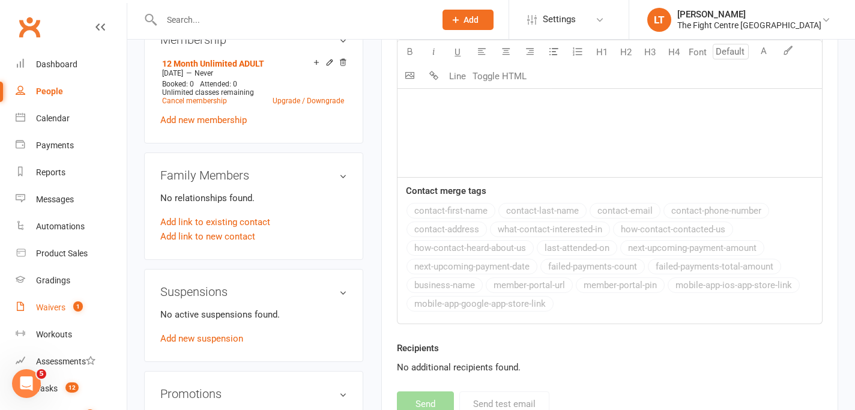
click at [59, 307] on div "Waivers" at bounding box center [50, 308] width 29 height 10
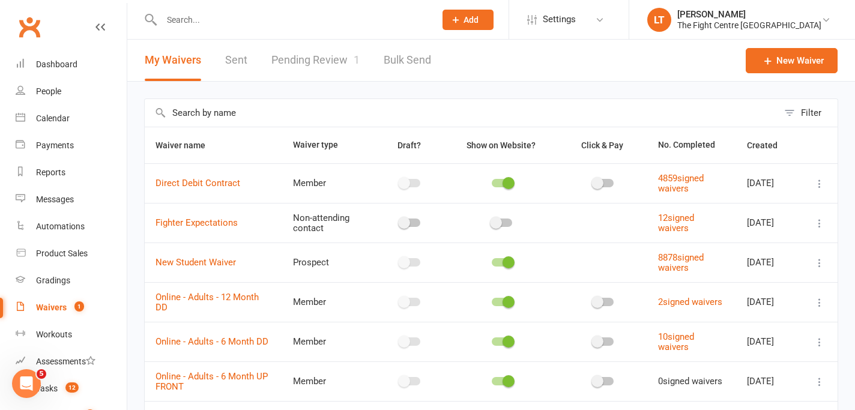
click at [337, 52] on link "Pending Review 1" at bounding box center [315, 60] width 88 height 41
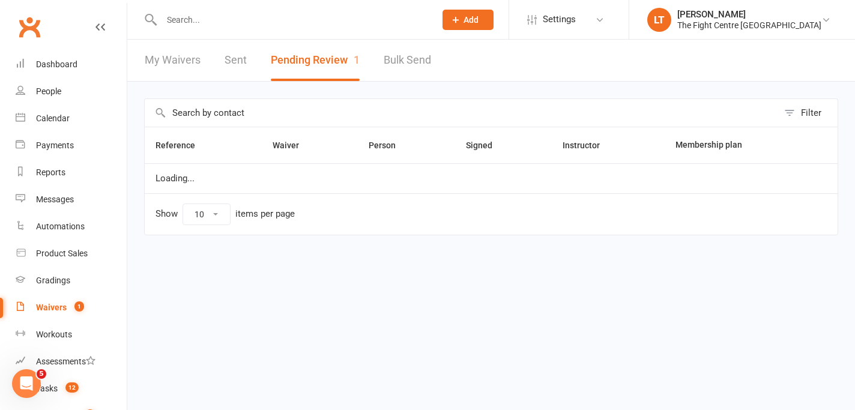
click at [337, 52] on button "Pending Review 1" at bounding box center [315, 60] width 89 height 41
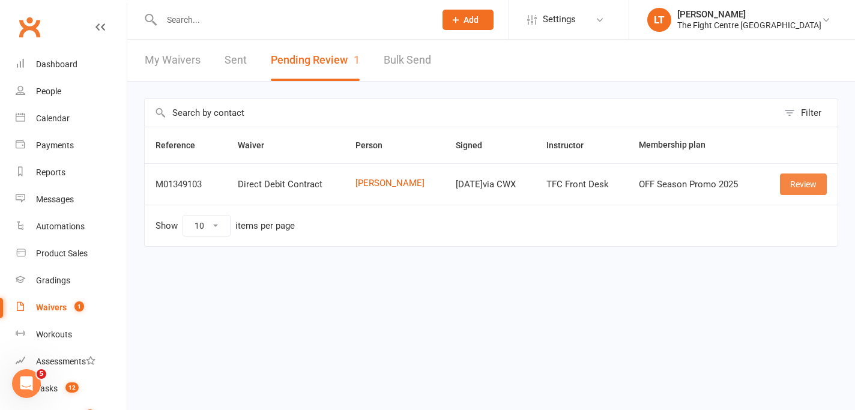
click at [800, 186] on link "Review" at bounding box center [803, 185] width 47 height 22
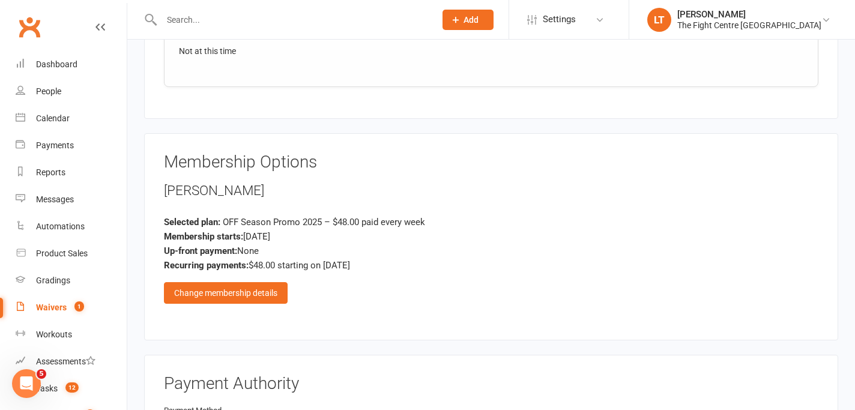
scroll to position [2257, 0]
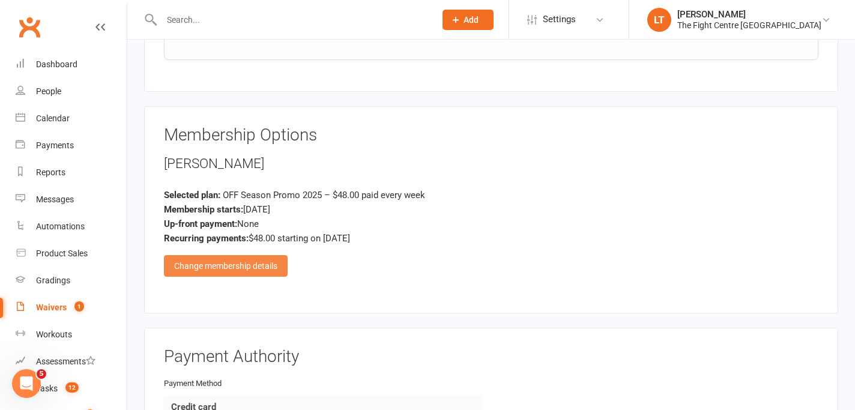
click at [228, 261] on div "Change membership details" at bounding box center [226, 266] width 124 height 22
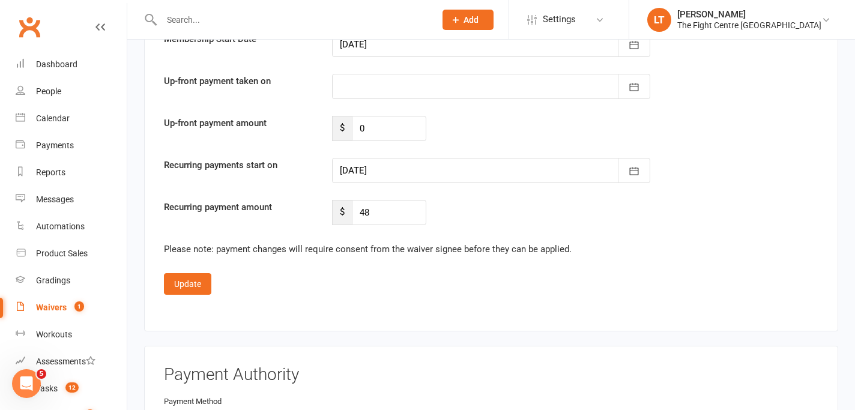
scroll to position [3366, 0]
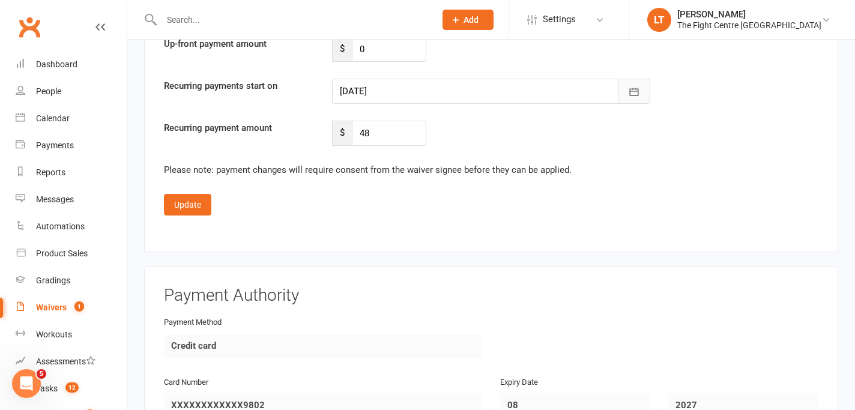
click at [630, 91] on icon "button" at bounding box center [634, 92] width 12 height 12
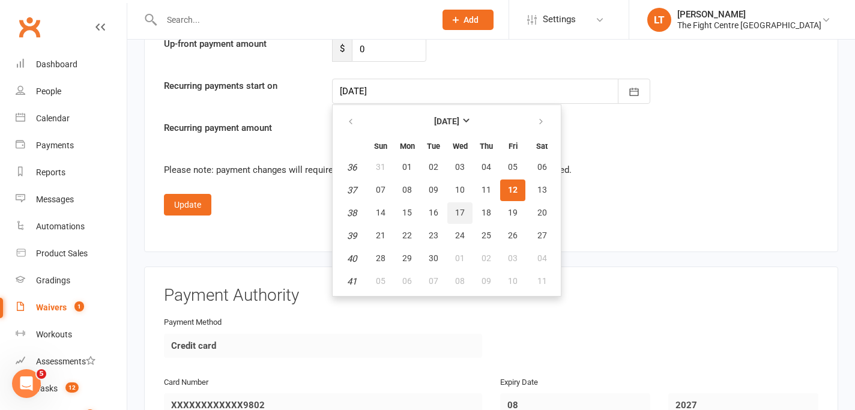
click at [453, 208] on button "17" at bounding box center [459, 213] width 25 height 22
type input "[DATE]"
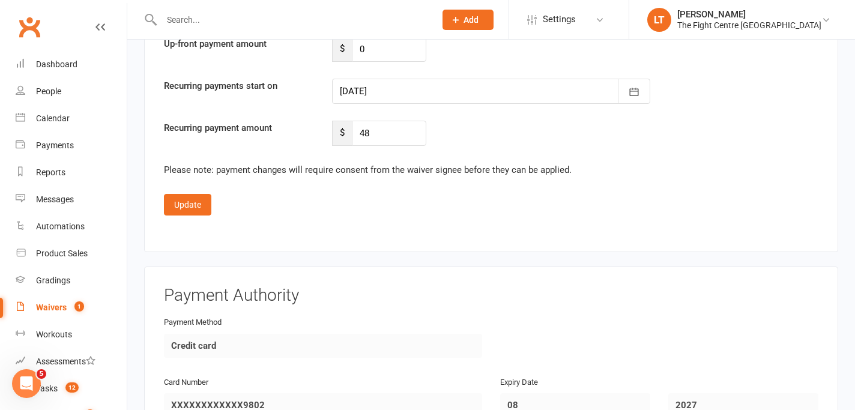
click at [186, 199] on button "Update" at bounding box center [187, 205] width 47 height 22
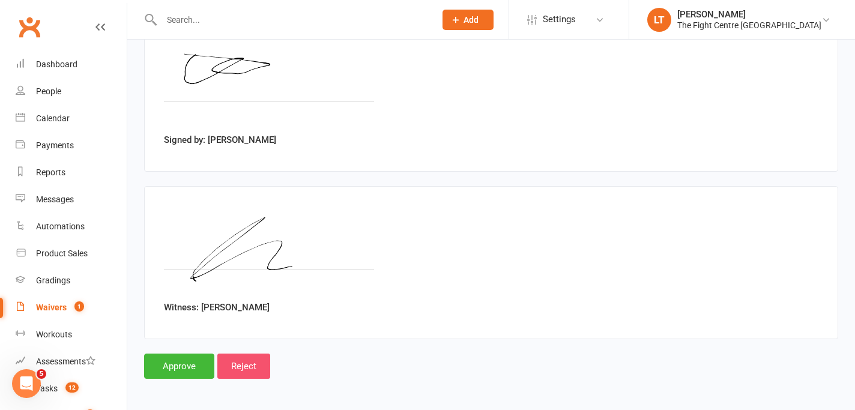
scroll to position [2828, 0]
click at [180, 364] on input "Approve" at bounding box center [179, 366] width 70 height 25
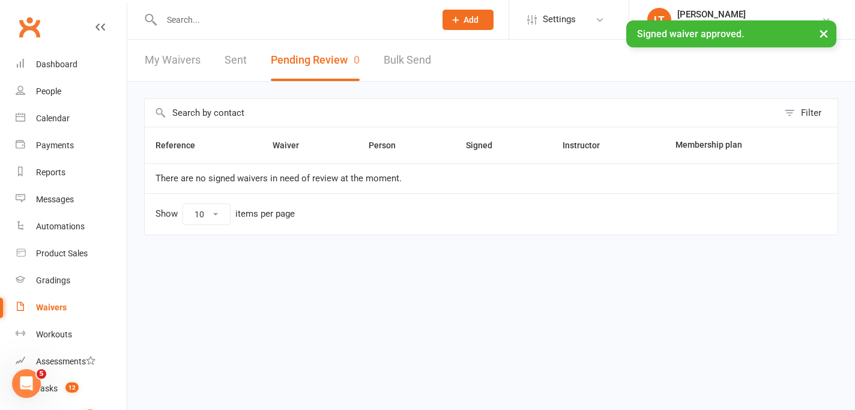
click at [326, 16] on input "text" at bounding box center [292, 19] width 269 height 17
click at [326, 16] on input "[PERSON_NAME]" at bounding box center [292, 19] width 269 height 17
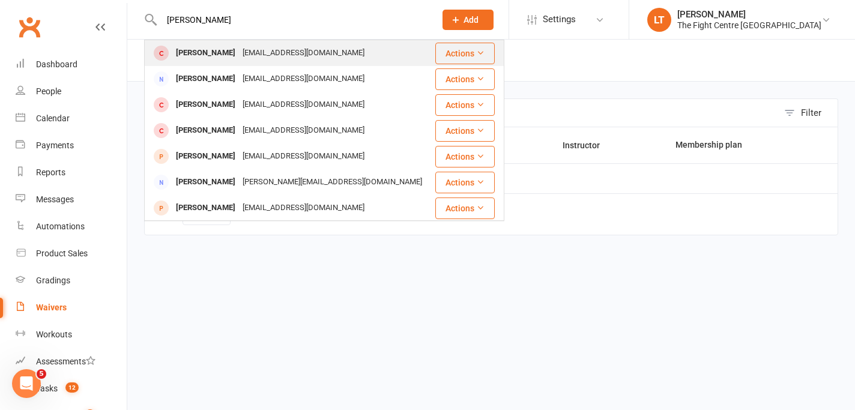
type input "[PERSON_NAME]"
click at [297, 53] on div "[EMAIL_ADDRESS][DOMAIN_NAME]" at bounding box center [303, 52] width 129 height 17
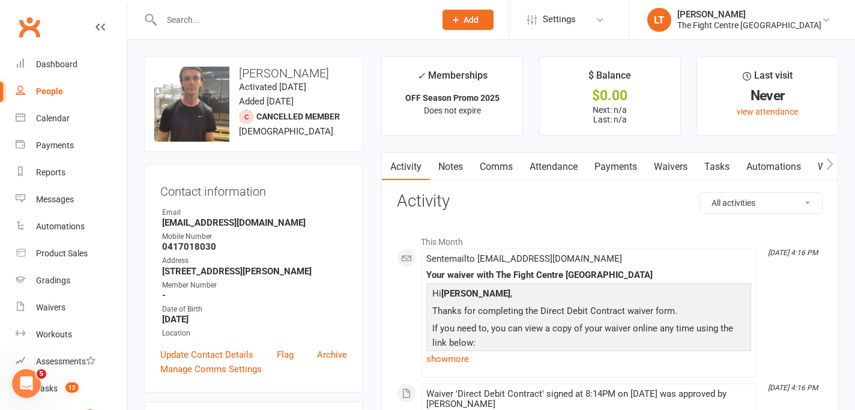
click at [835, 158] on button "button" at bounding box center [829, 166] width 15 height 27
click at [834, 158] on button "button" at bounding box center [829, 166] width 15 height 27
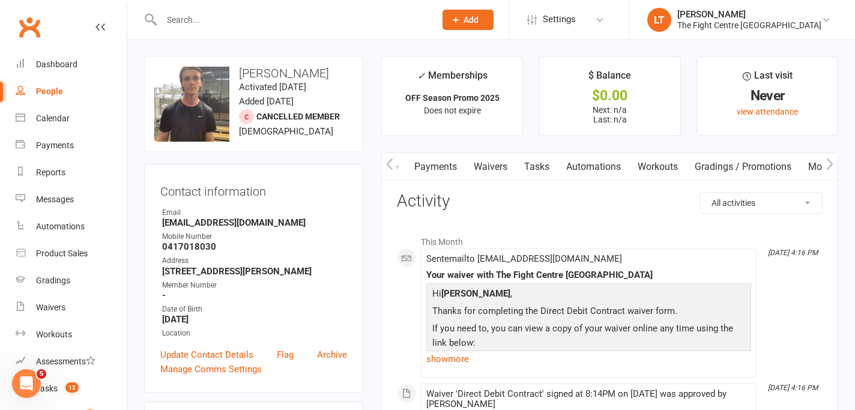
scroll to position [0, 289]
click at [737, 170] on link "Mobile App" at bounding box center [727, 167] width 65 height 28
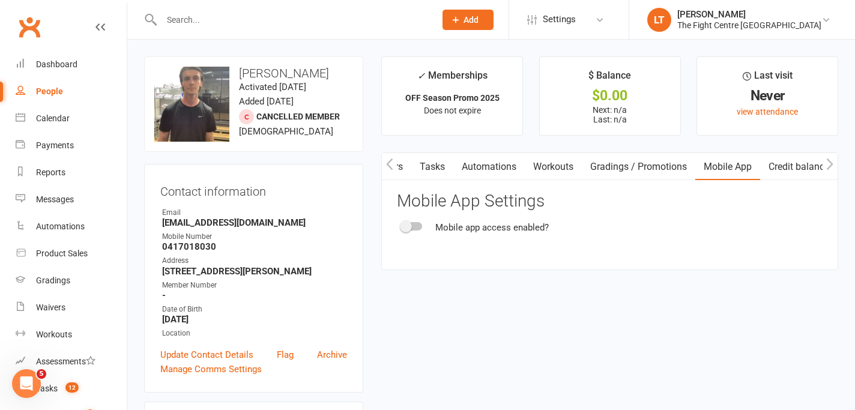
click at [394, 223] on div "Activity Notes Comms Attendance Payments Waivers Tasks Automations Workouts Gra…" at bounding box center [609, 211] width 457 height 118
click at [405, 227] on span at bounding box center [406, 226] width 12 height 12
click at [402, 225] on input "checkbox" at bounding box center [402, 225] width 0 height 0
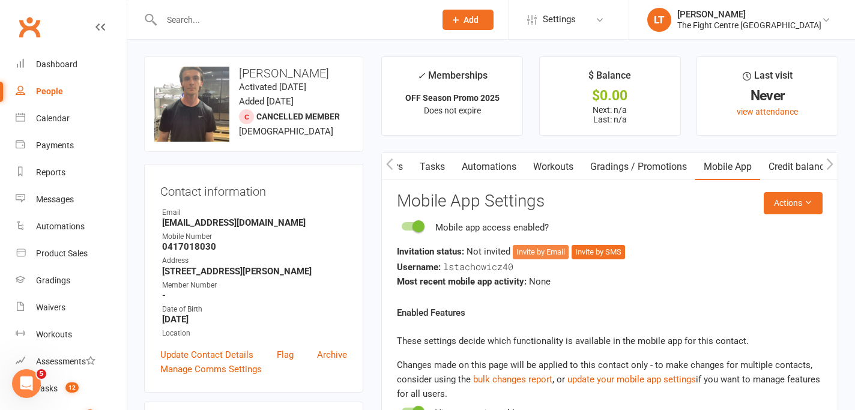
click at [553, 250] on button "Invite by Email" at bounding box center [541, 252] width 56 height 14
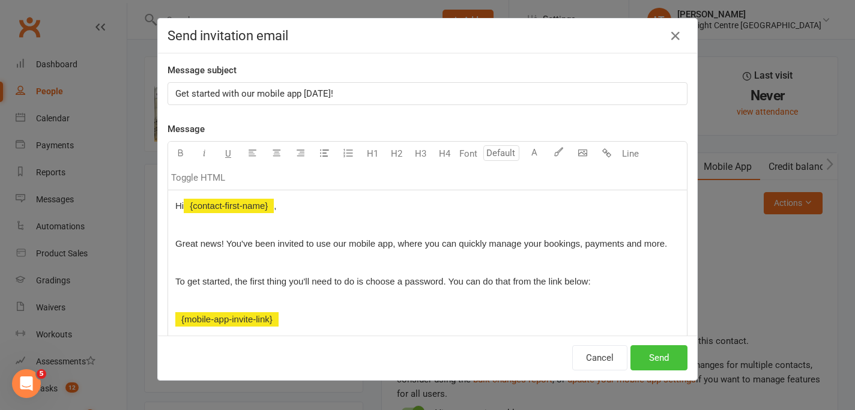
click at [668, 357] on button "Send" at bounding box center [658, 357] width 57 height 25
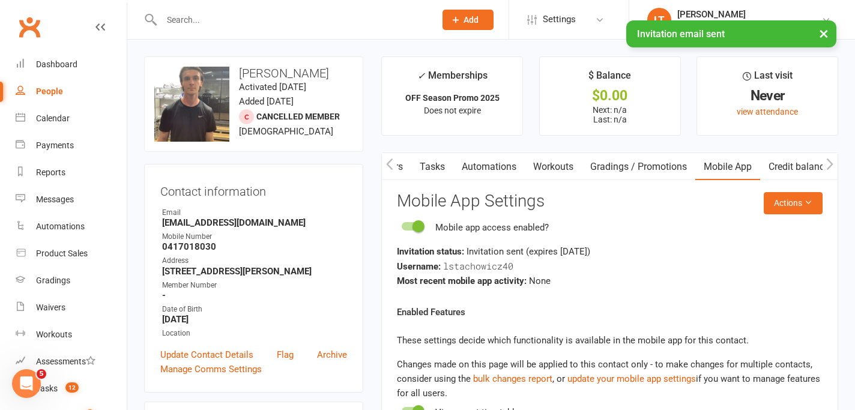
click at [391, 163] on icon "button" at bounding box center [389, 164] width 7 height 13
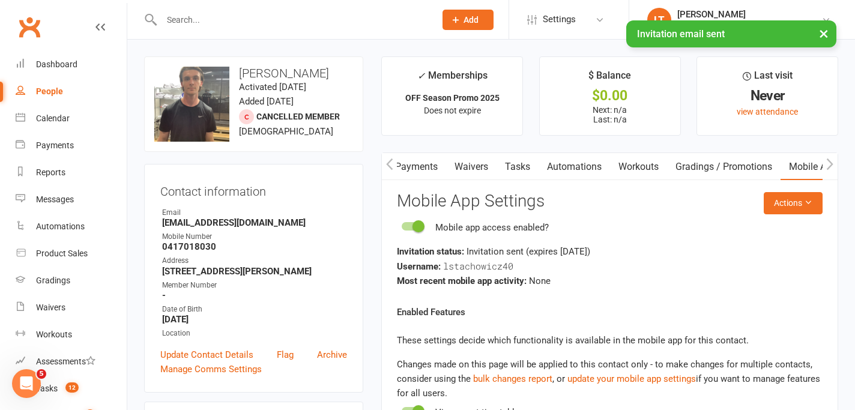
scroll to position [0, 109]
click at [391, 163] on icon "button" at bounding box center [389, 164] width 7 height 13
click at [501, 165] on link "Comms" at bounding box center [496, 167] width 50 height 28
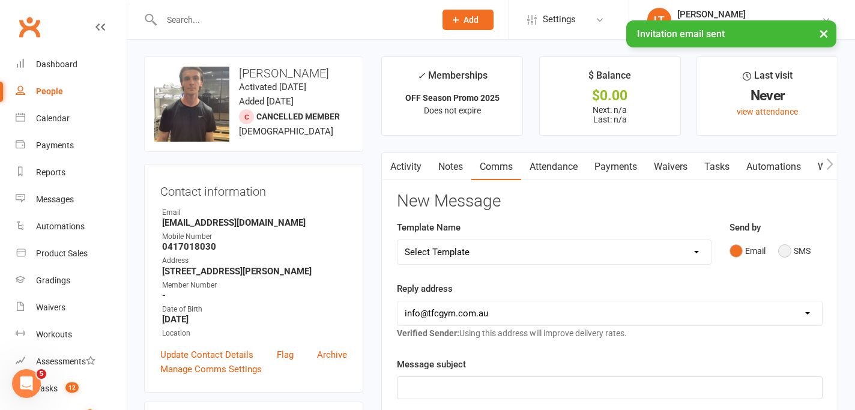
click at [785, 251] on button "SMS" at bounding box center [794, 251] width 32 height 23
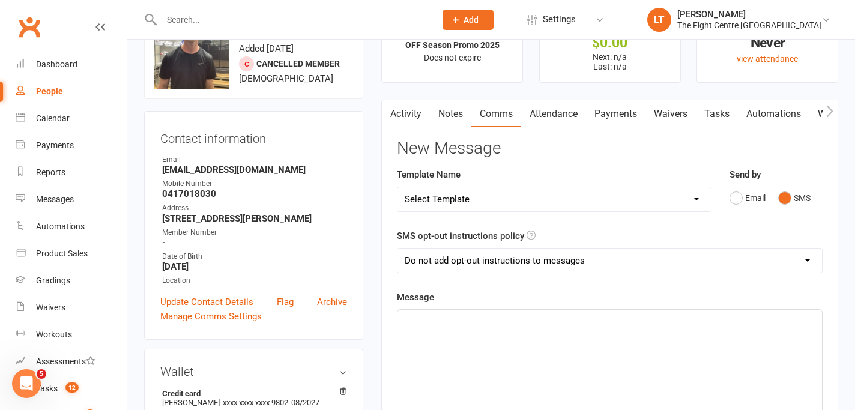
scroll to position [65, 0]
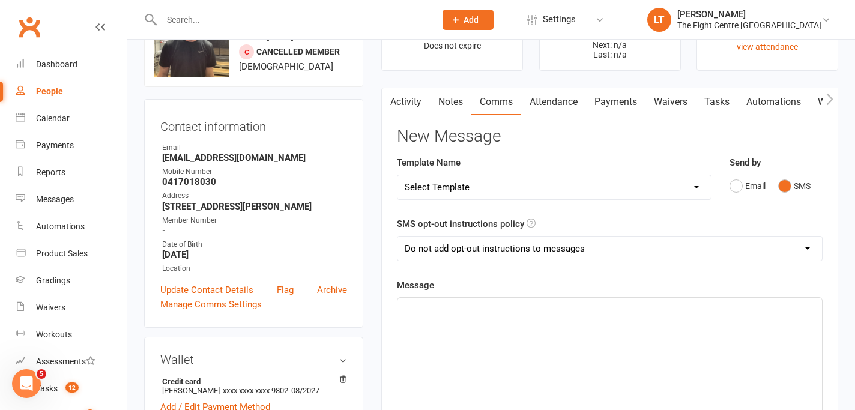
click at [495, 187] on select "Select Template [Email] A Mobile app invitation (1) [Email] Mobile app invitati…" at bounding box center [553, 187] width 313 height 24
select select "47"
select select "0"
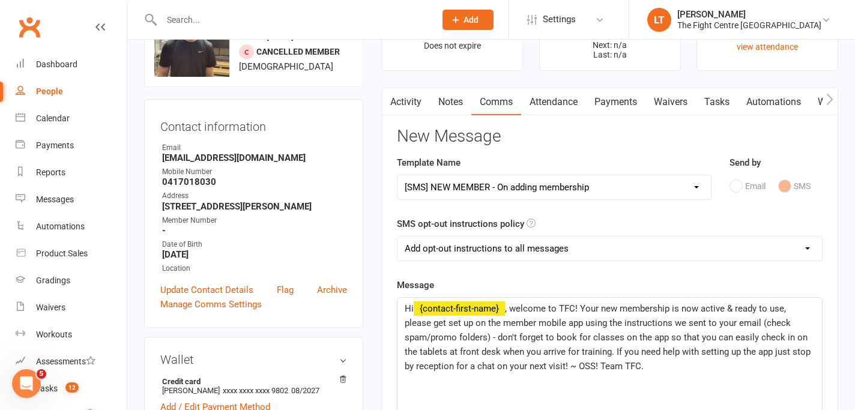
click at [553, 327] on span ", welcome to TFC! Your new membership is now active & ready to use, please get …" at bounding box center [609, 337] width 408 height 68
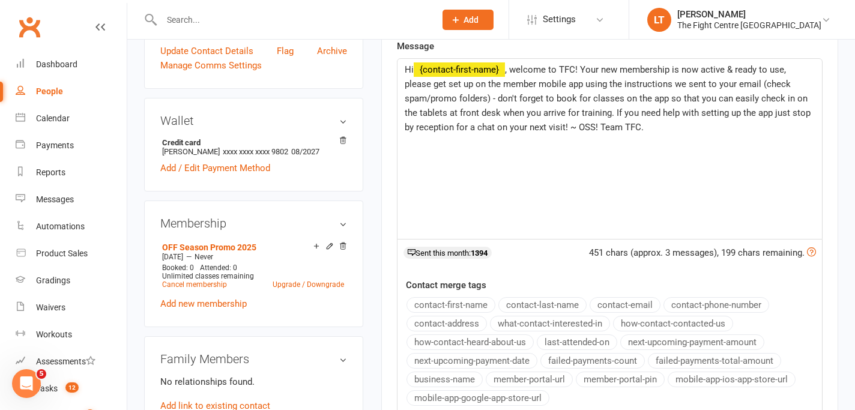
scroll to position [436, 0]
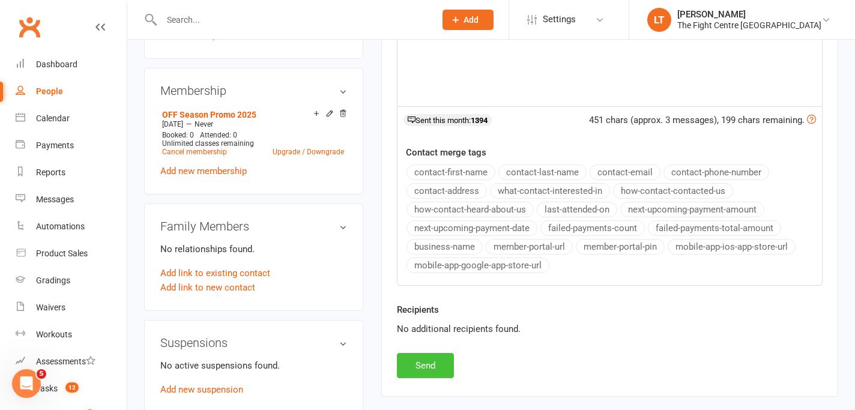
click at [417, 366] on button "Send" at bounding box center [425, 365] width 57 height 25
select select
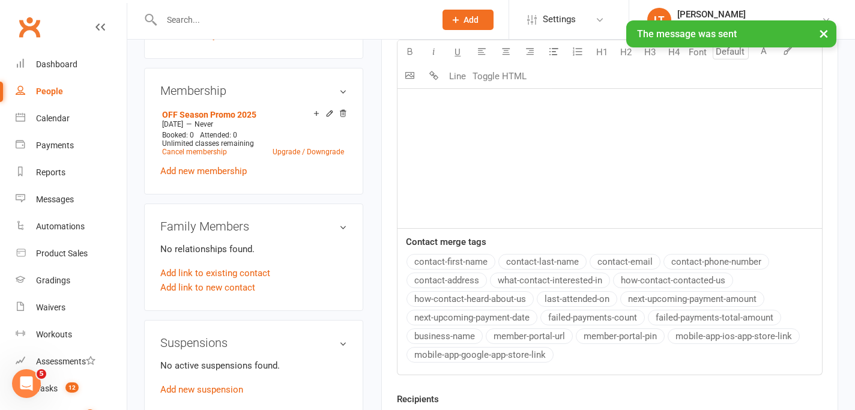
click at [827, 36] on button "×" at bounding box center [824, 33] width 22 height 26
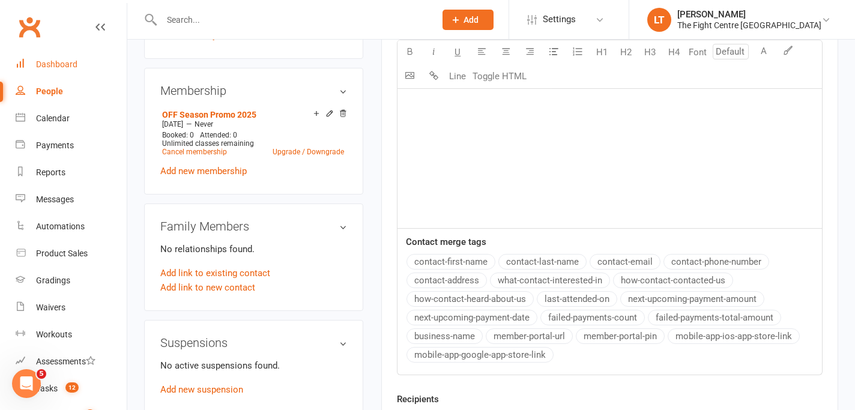
click at [67, 62] on div "Dashboard" at bounding box center [56, 64] width 41 height 10
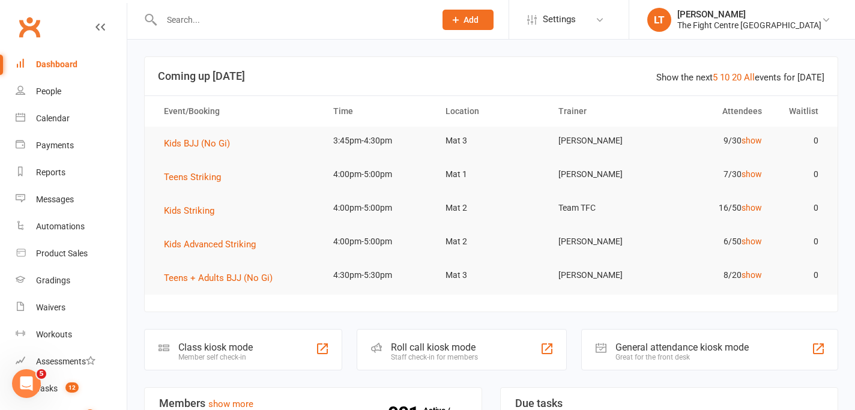
click at [238, 11] on input "text" at bounding box center [292, 19] width 269 height 17
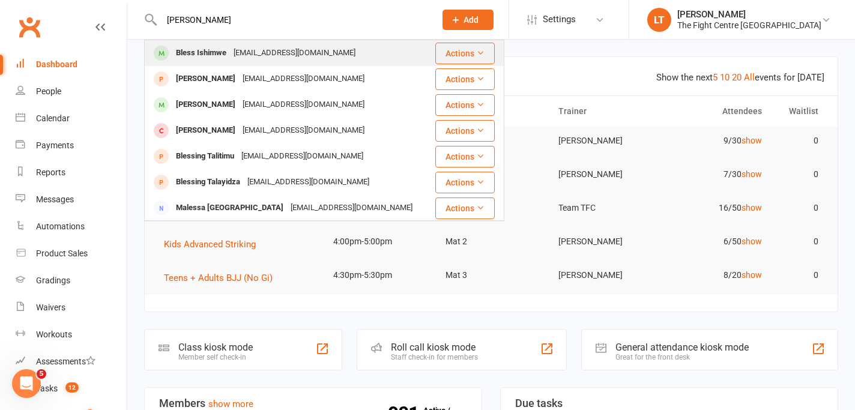
type input "bless ishimwe"
click at [185, 53] on div "Bless Ishimwe" at bounding box center [201, 52] width 58 height 17
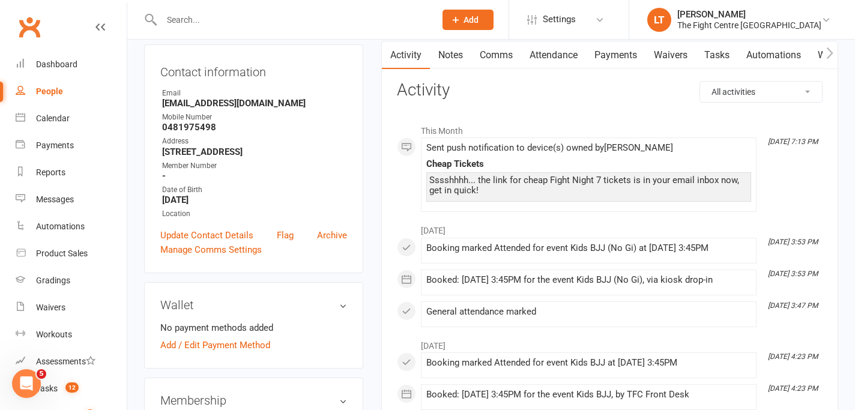
scroll to position [263, 0]
